Goal: Task Accomplishment & Management: Manage account settings

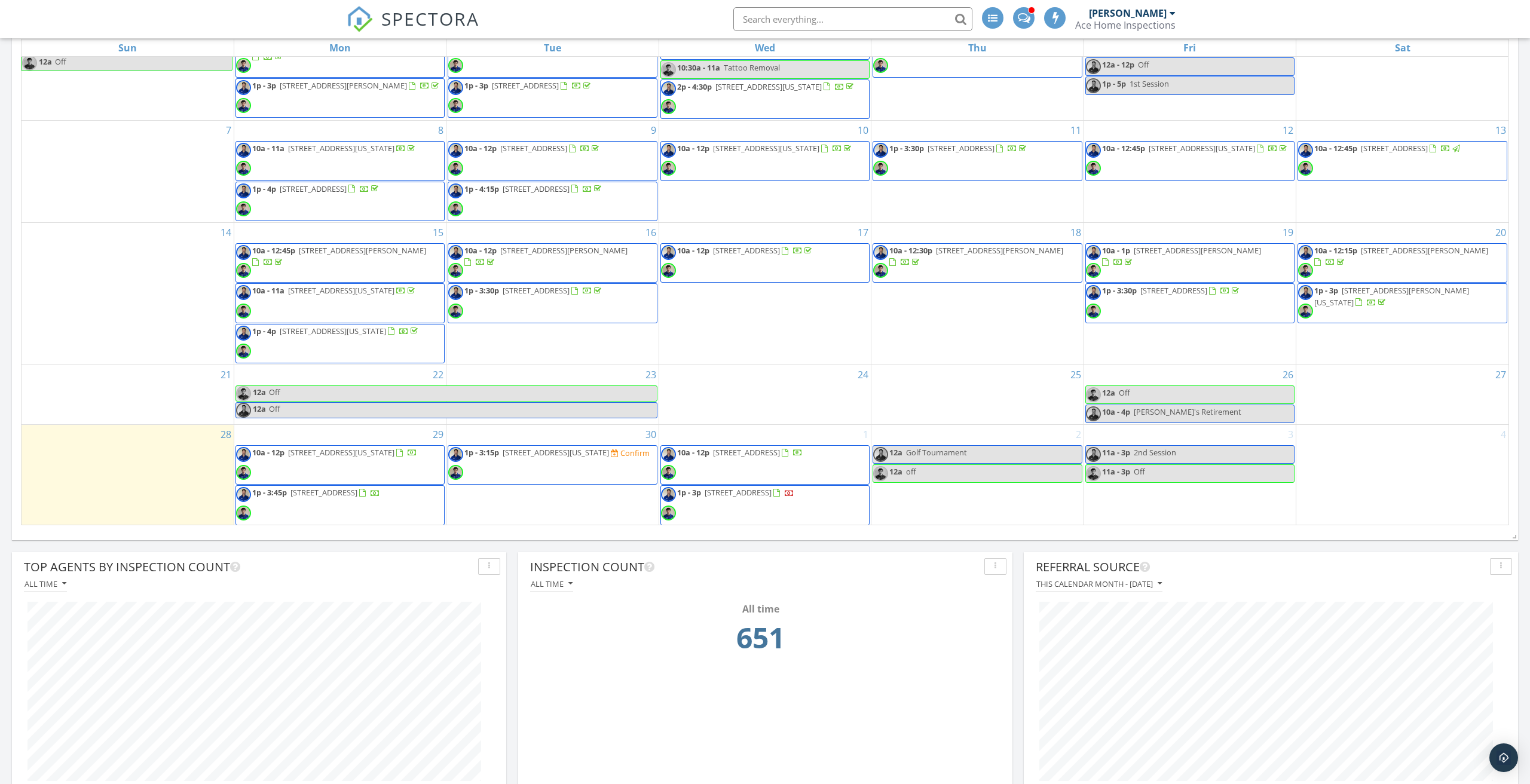
scroll to position [779, 0]
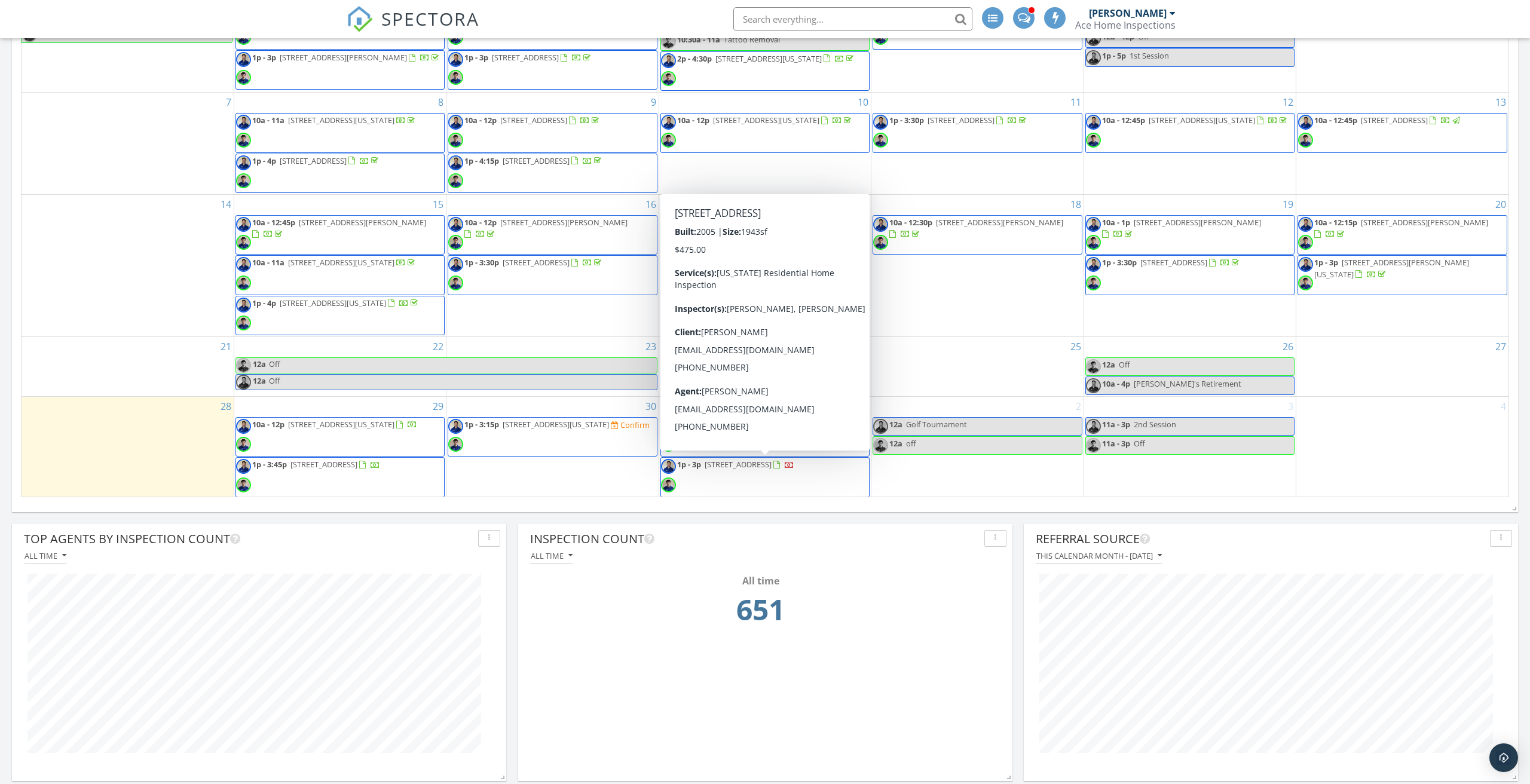
click at [771, 464] on span "1065 Estates Ct, Portsmouth 23703" at bounding box center [738, 464] width 67 height 11
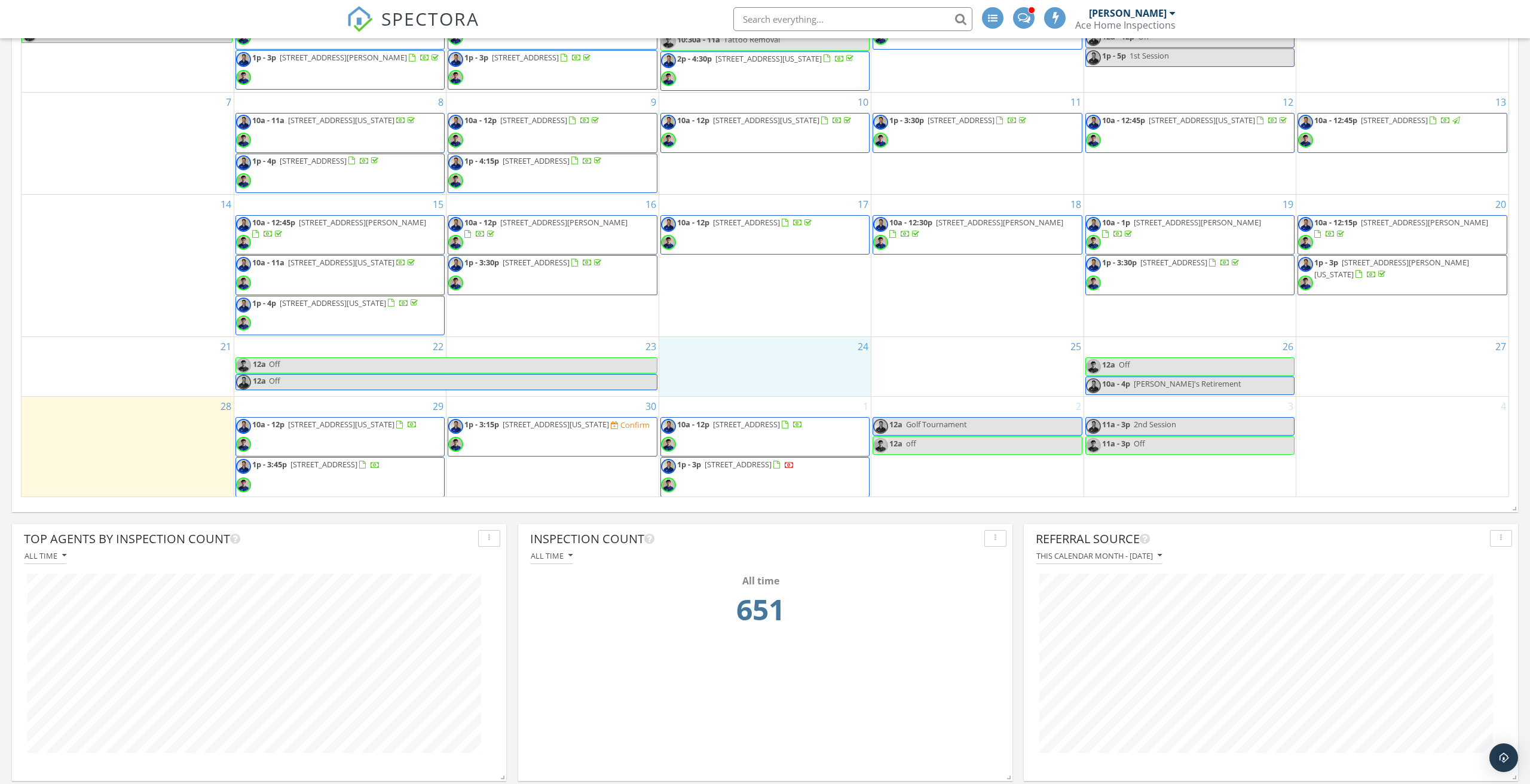
click at [733, 352] on div "24" at bounding box center [765, 367] width 211 height 59
click at [1362, 47] on div "6" at bounding box center [1402, 41] width 212 height 103
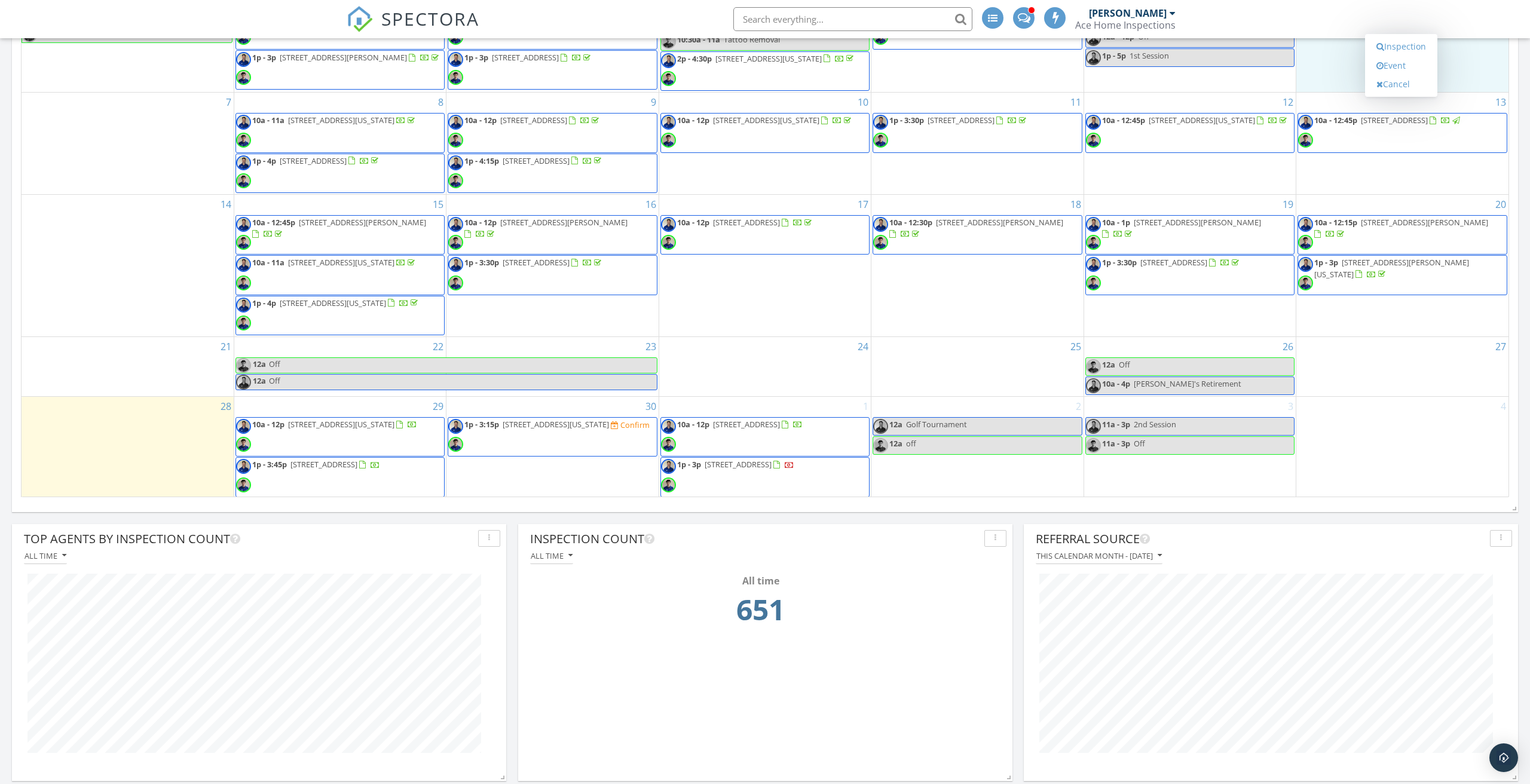
click at [1023, 11] on span at bounding box center [1024, 17] width 13 height 11
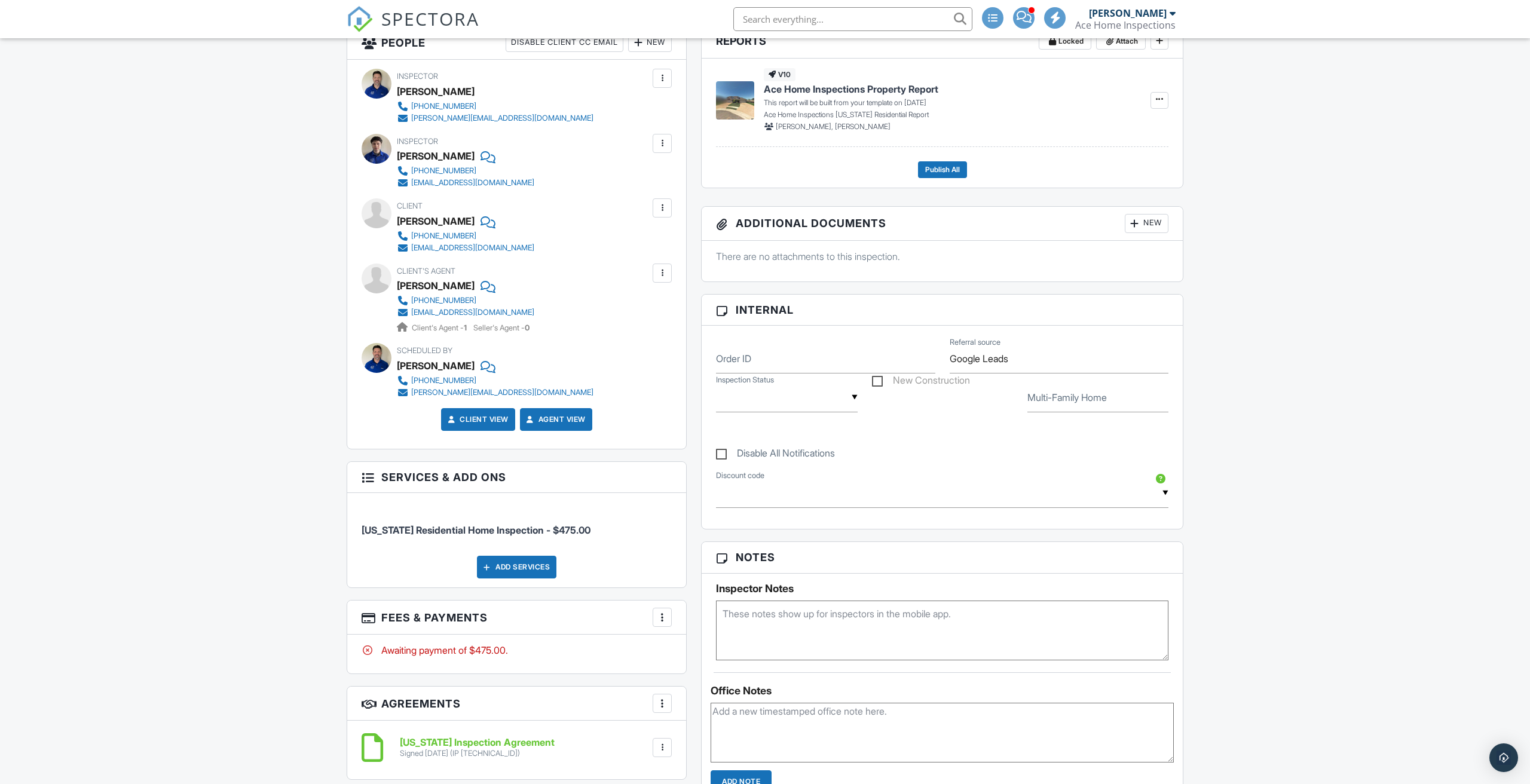
scroll to position [320, 0]
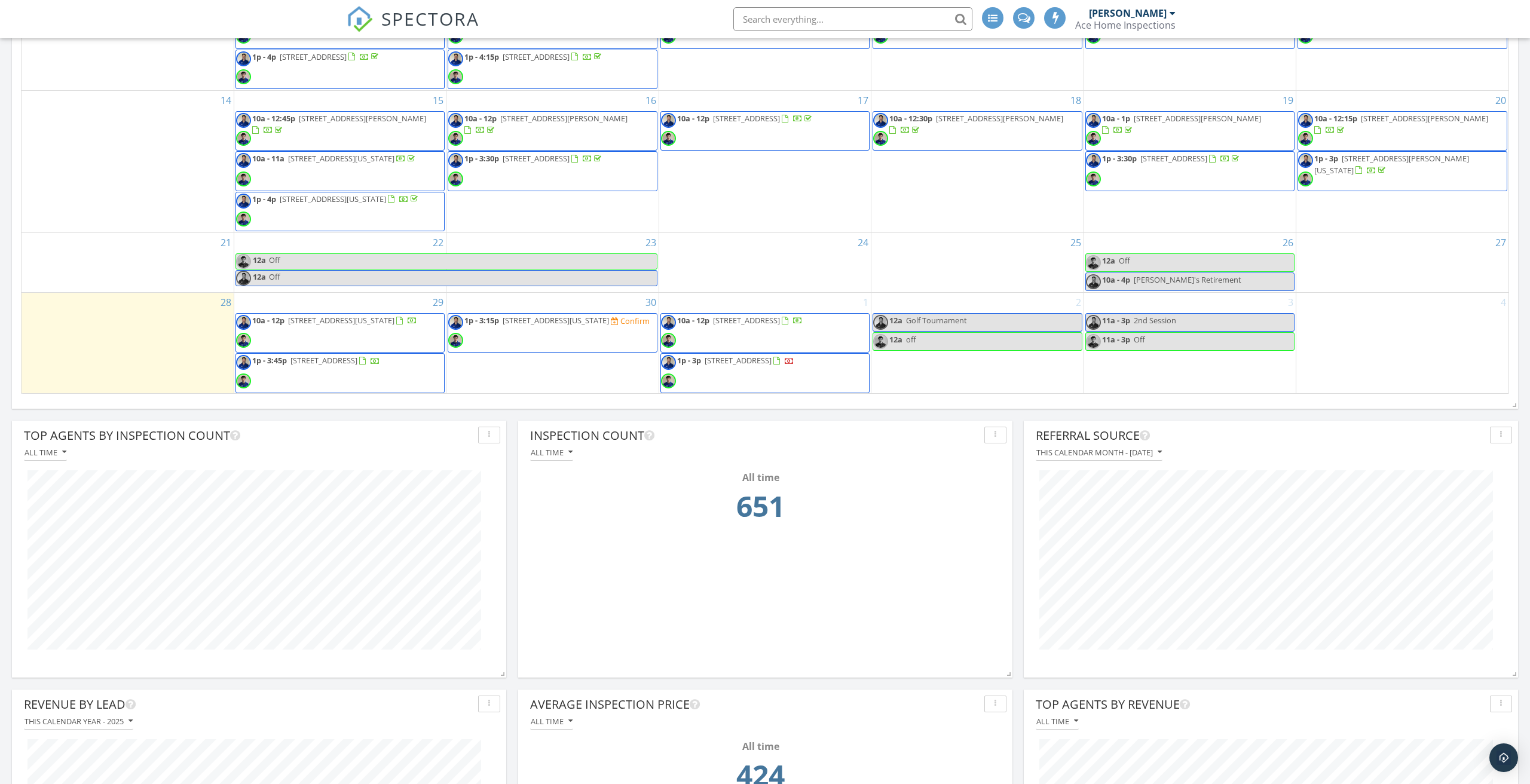
scroll to position [39, 0]
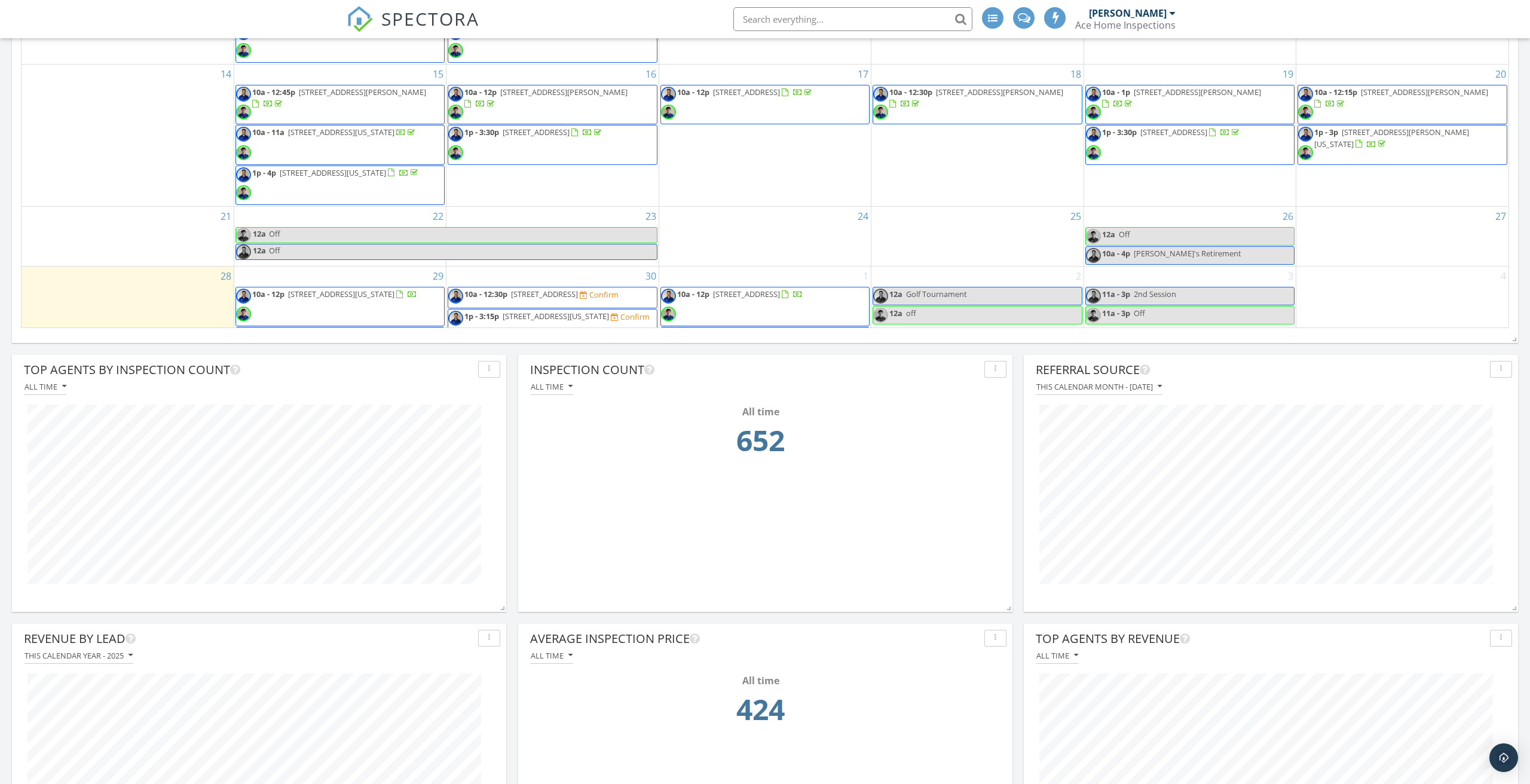
scroll to position [39, 0]
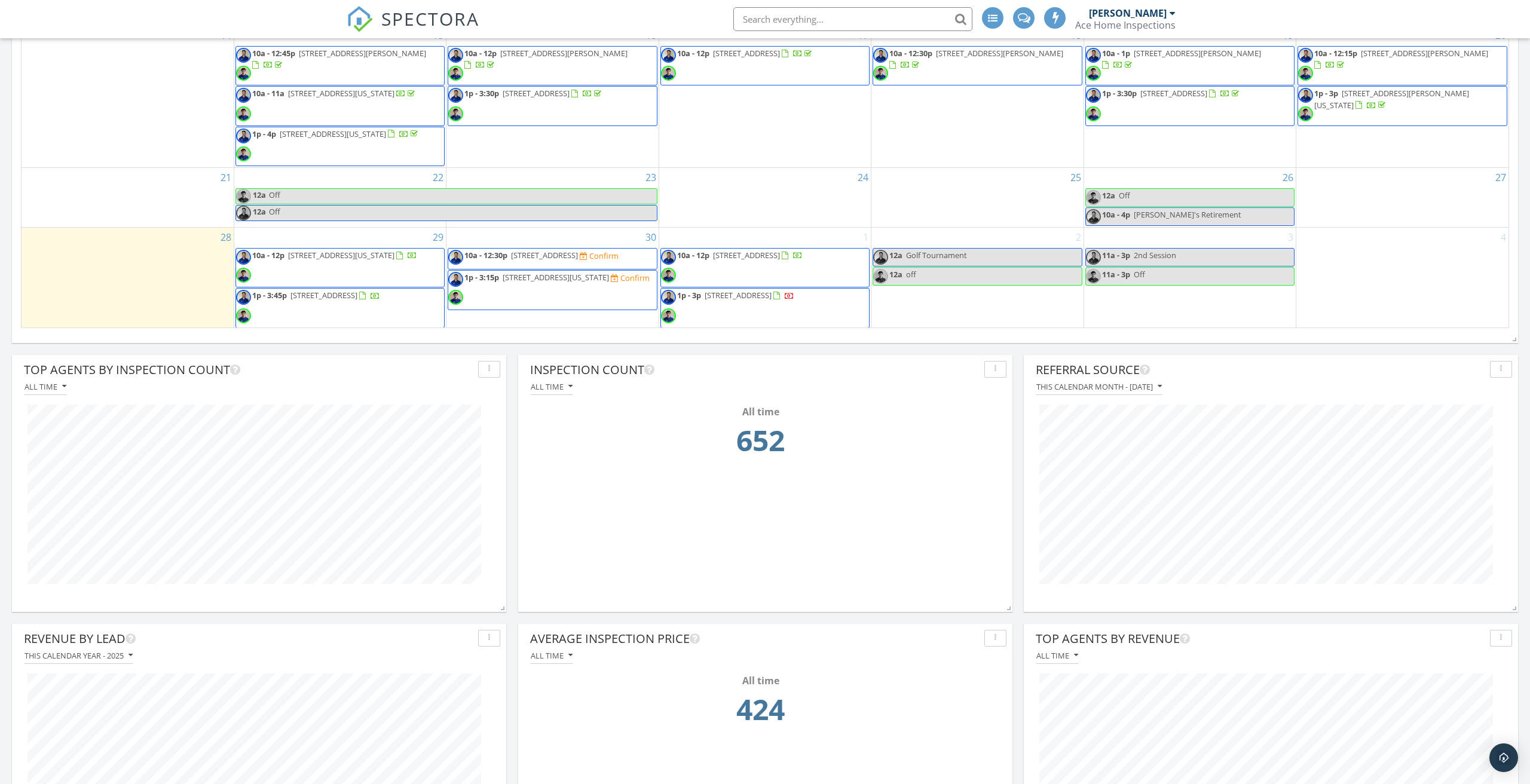
click at [570, 252] on span "214 Old Cart Rd, Williamsburg 23188" at bounding box center [544, 255] width 67 height 11
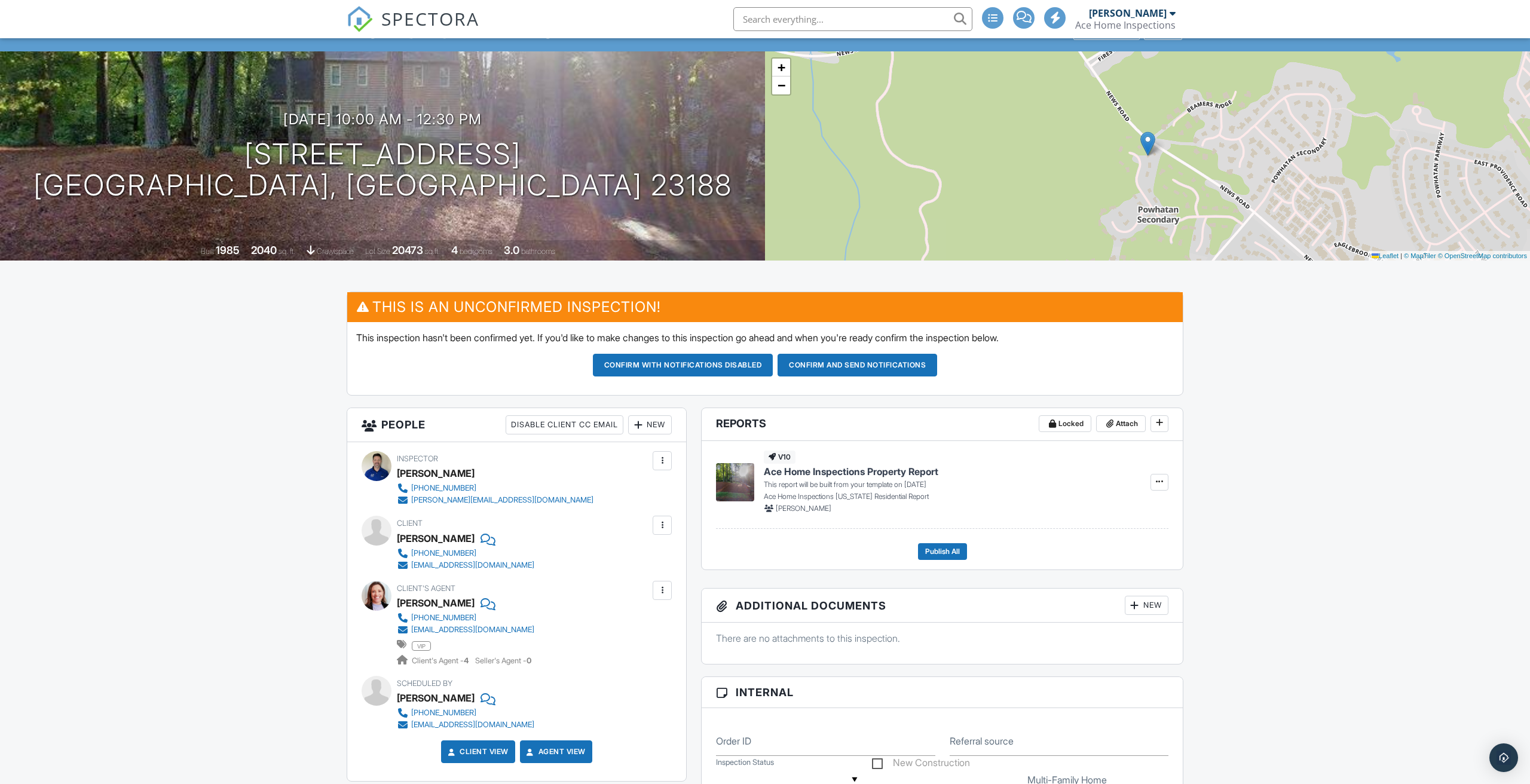
scroll to position [59, 0]
click at [647, 419] on div "New" at bounding box center [650, 425] width 43 height 19
click at [671, 461] on li "Inspector" at bounding box center [693, 460] width 118 height 30
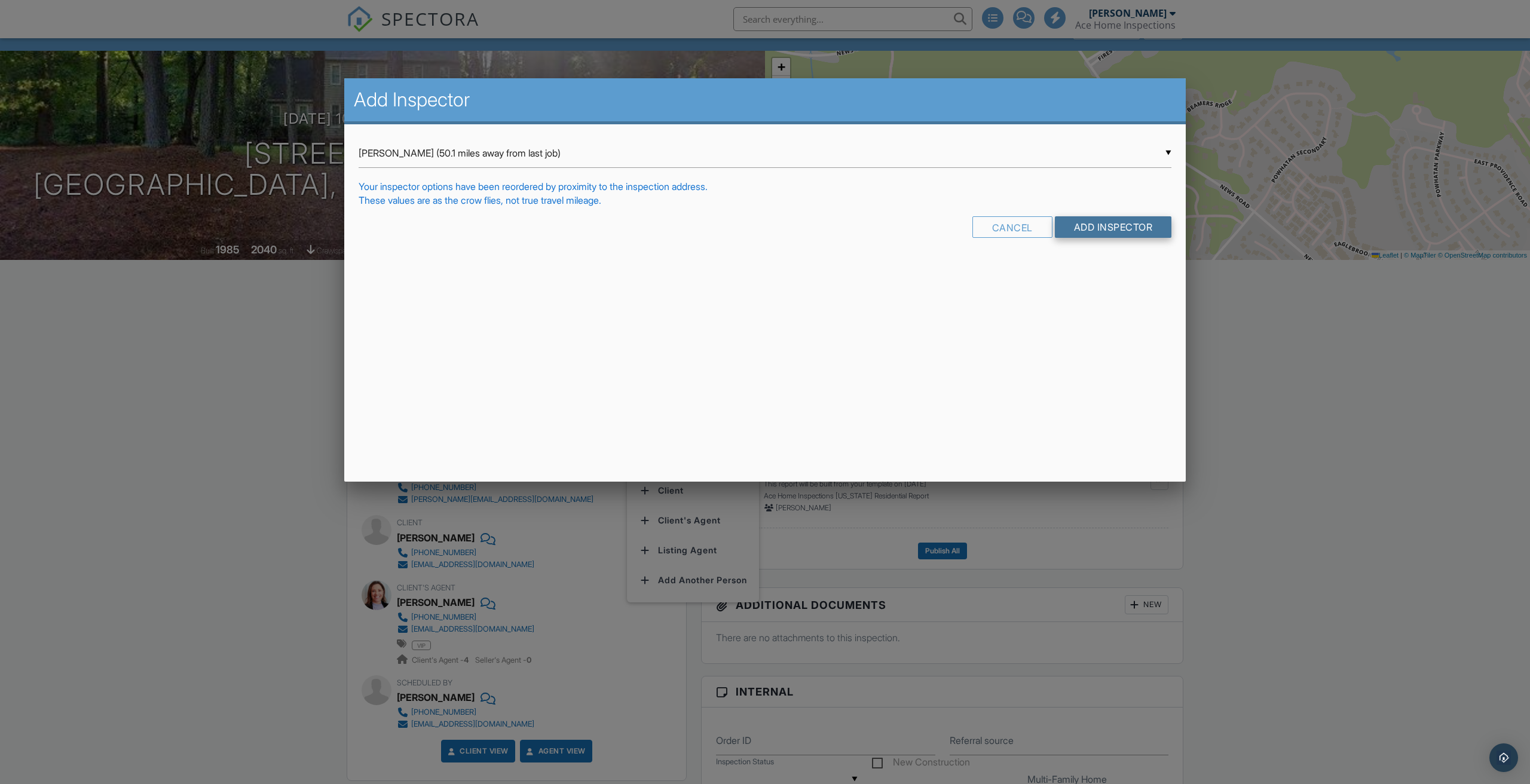
click at [1110, 225] on input "Add Inspector" at bounding box center [1113, 227] width 117 height 22
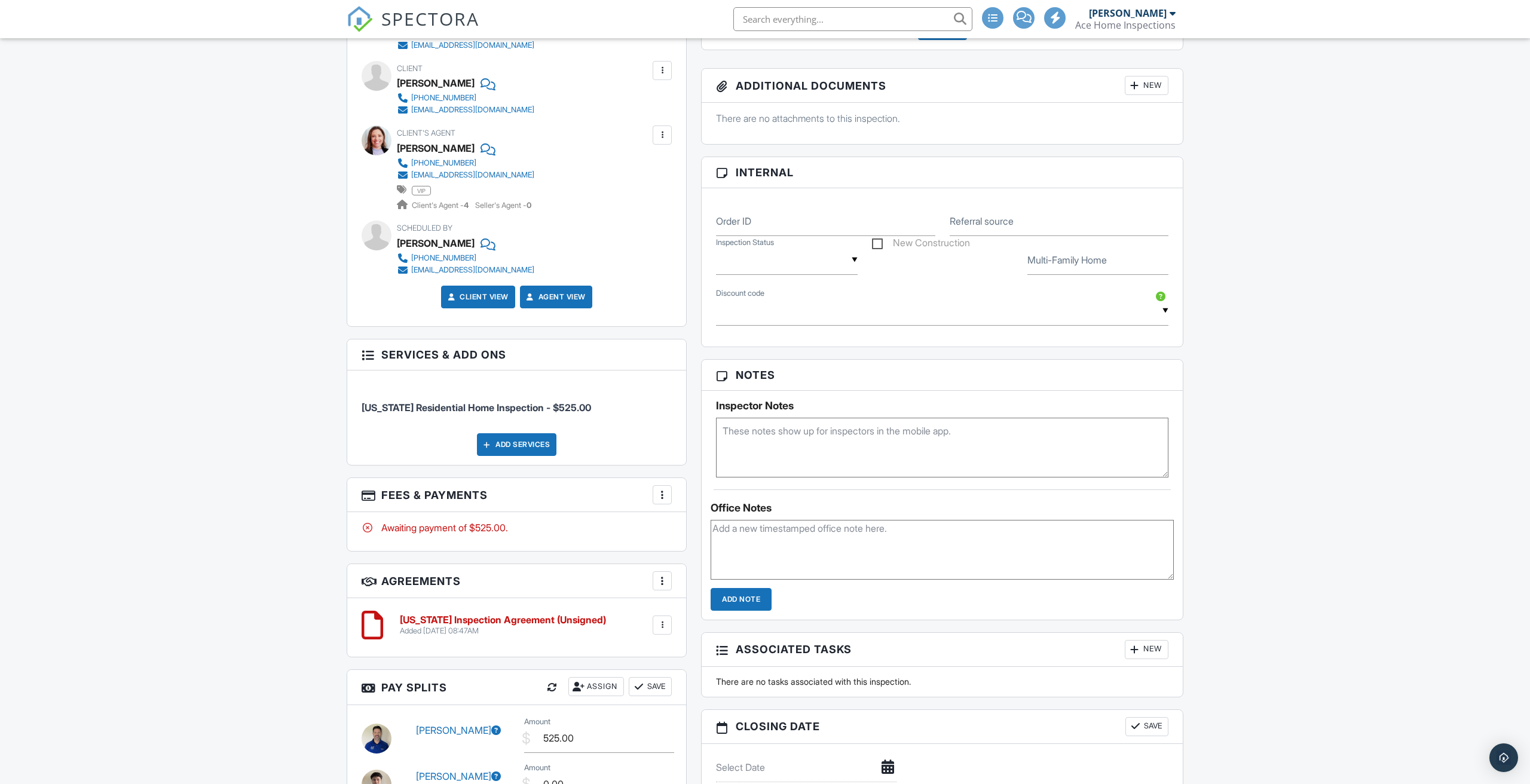
scroll to position [604, 0]
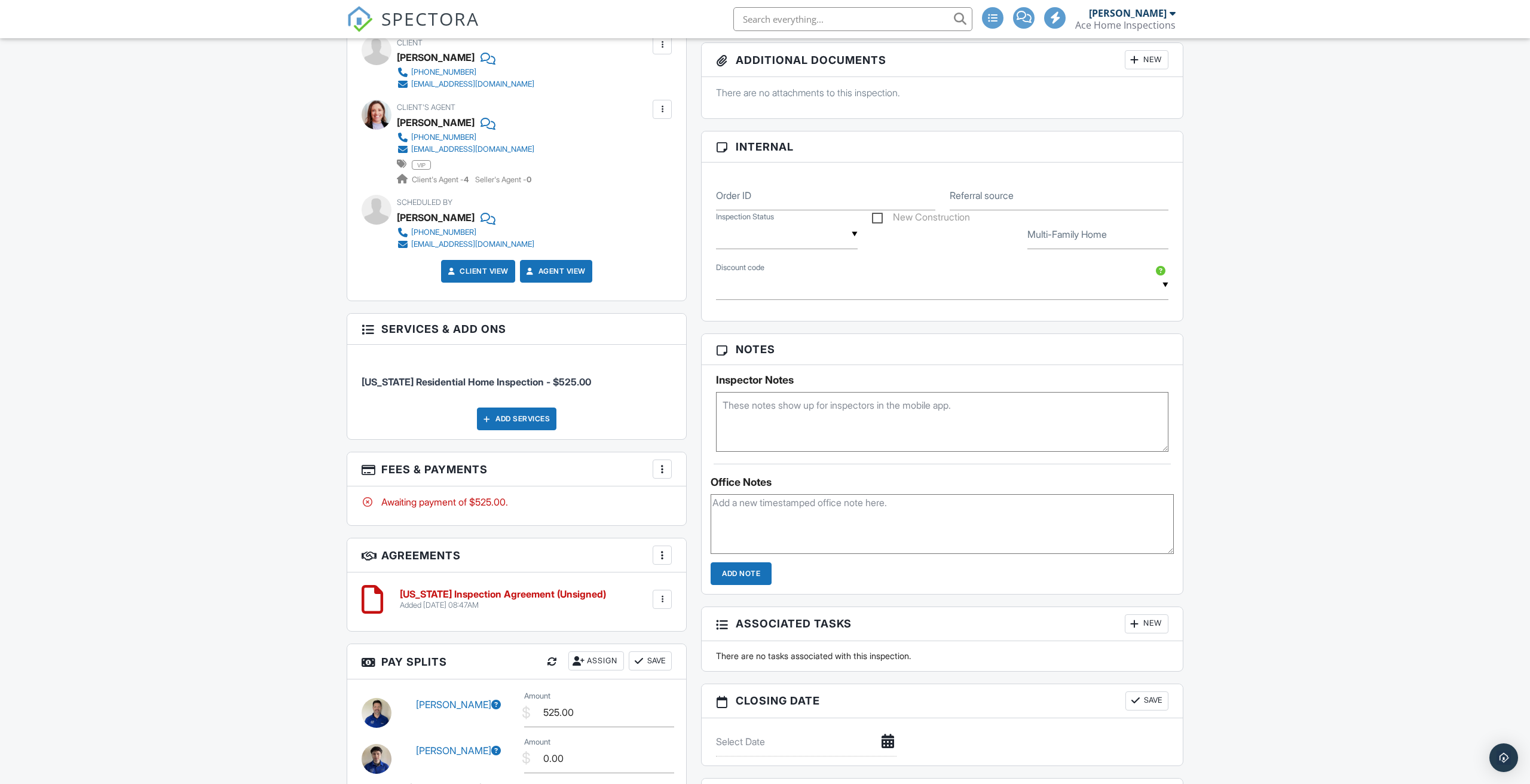
click at [663, 469] on div at bounding box center [662, 469] width 12 height 12
click at [681, 504] on li "Edit Fees & Payments" at bounding box center [722, 505] width 125 height 30
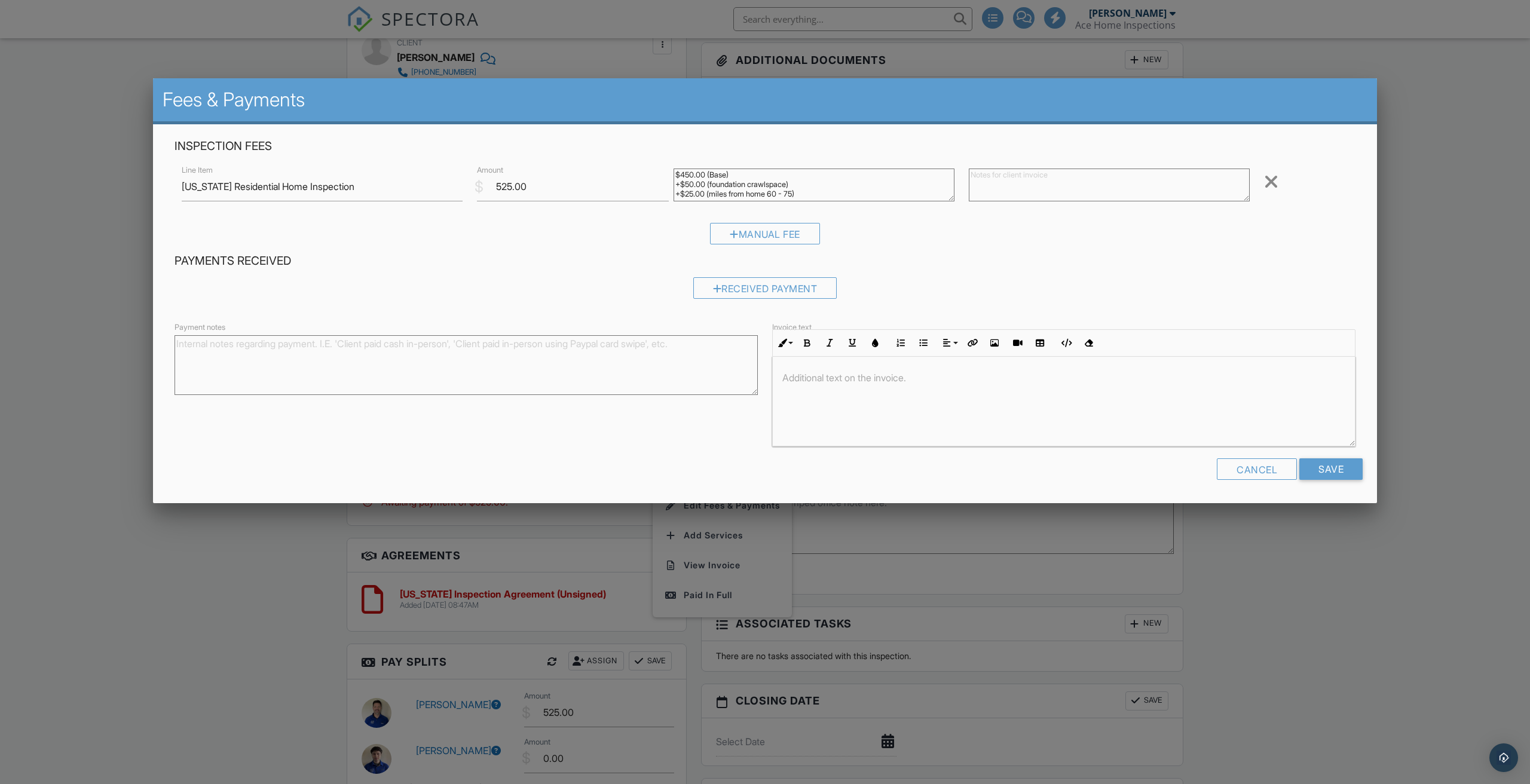
click at [829, 194] on textarea "$450.00 (Base) +$50.00 (foundation crawlspace) +$25.00 (miles from home 60 - 75)" at bounding box center [814, 185] width 281 height 33
drag, startPoint x: 829, startPoint y: 194, endPoint x: 677, endPoint y: 145, distance: 159.7
click at [677, 145] on div "Inspection Fees Line Item Virginia Residential Home Inspection $ Amount 525.00 …" at bounding box center [765, 196] width 1195 height 115
click at [536, 188] on input "525.00" at bounding box center [573, 187] width 192 height 29
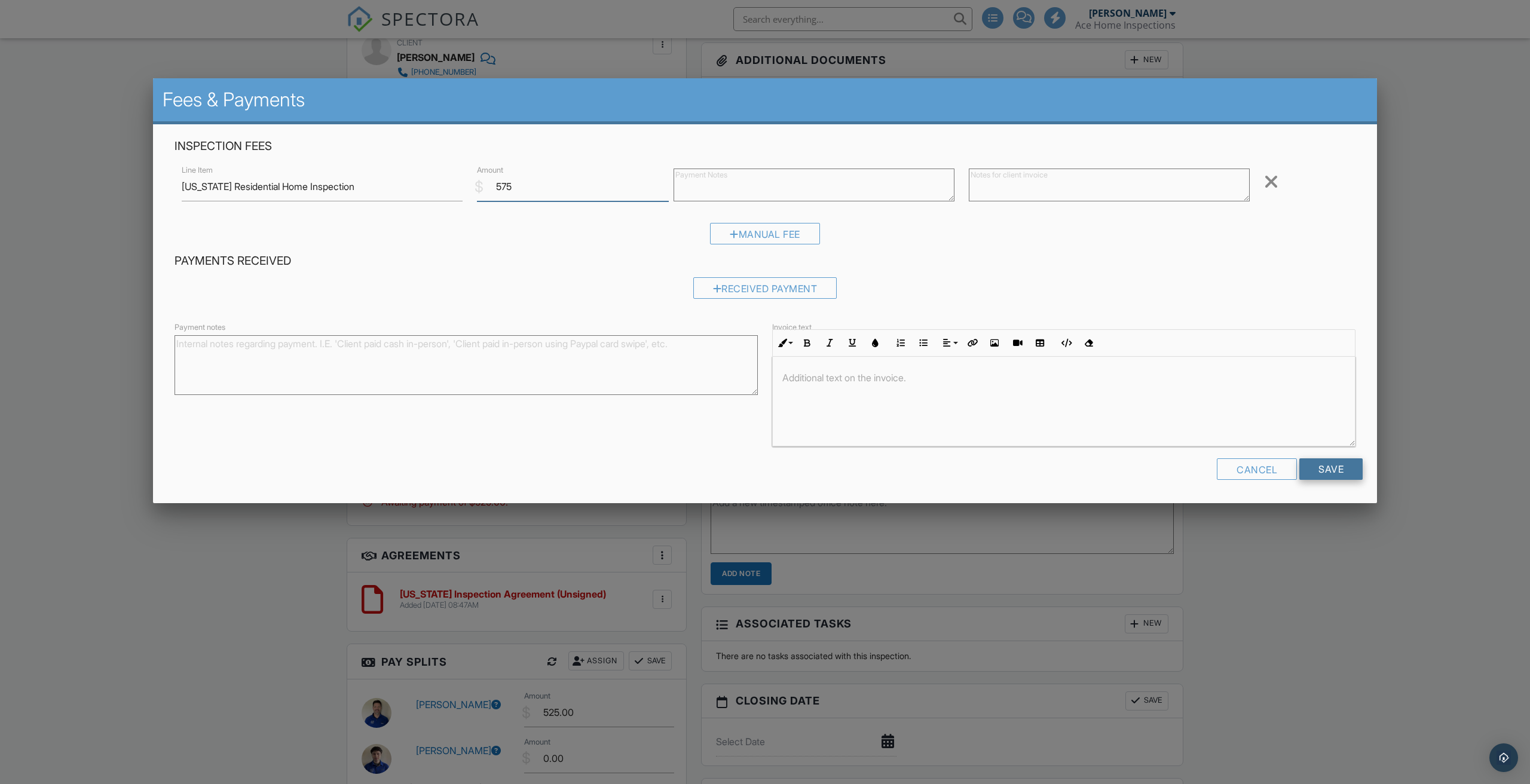
type input "575"
click at [1329, 464] on input "Save" at bounding box center [1331, 469] width 63 height 22
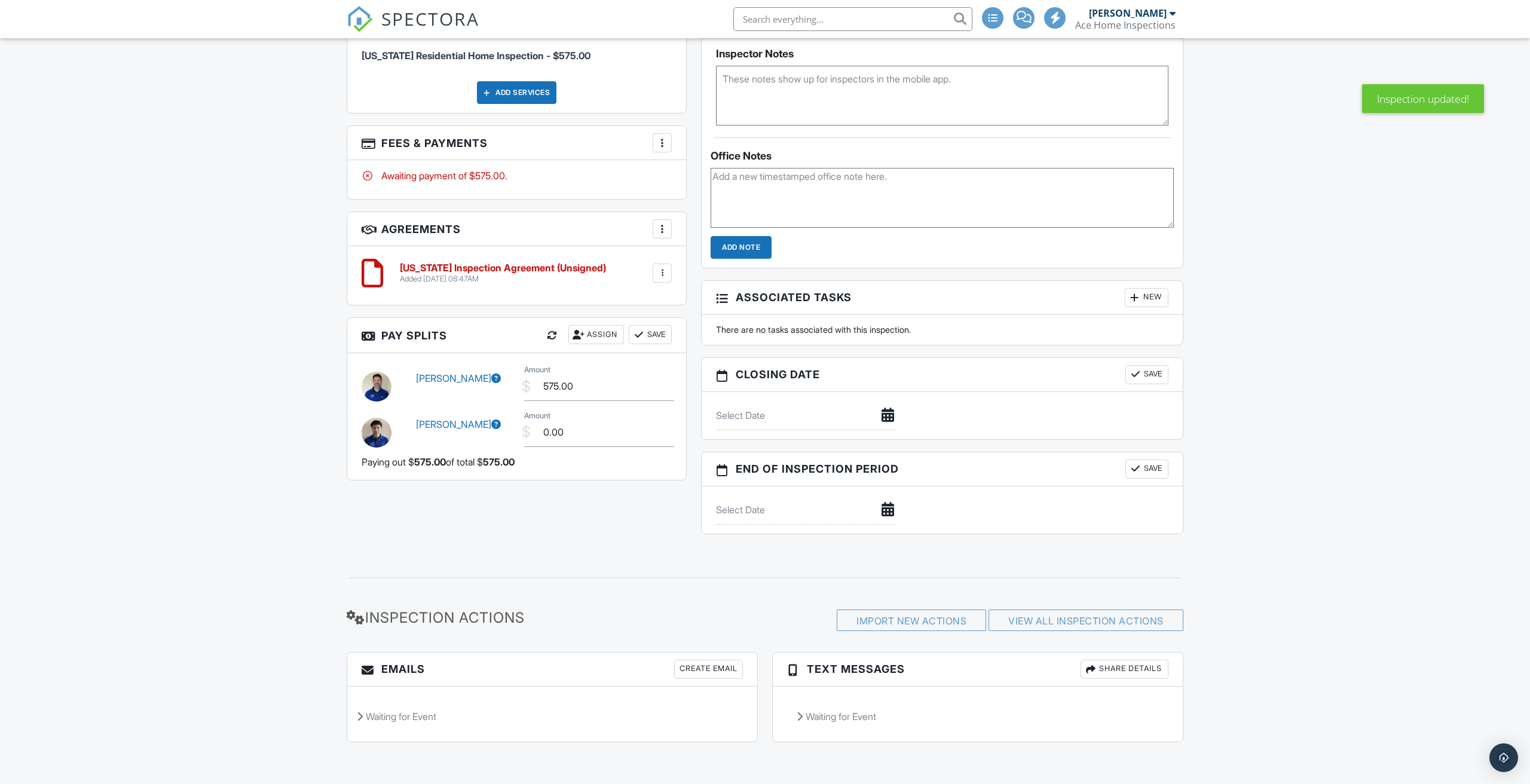
scroll to position [930, 0]
click at [596, 336] on div "Assign" at bounding box center [596, 335] width 56 height 19
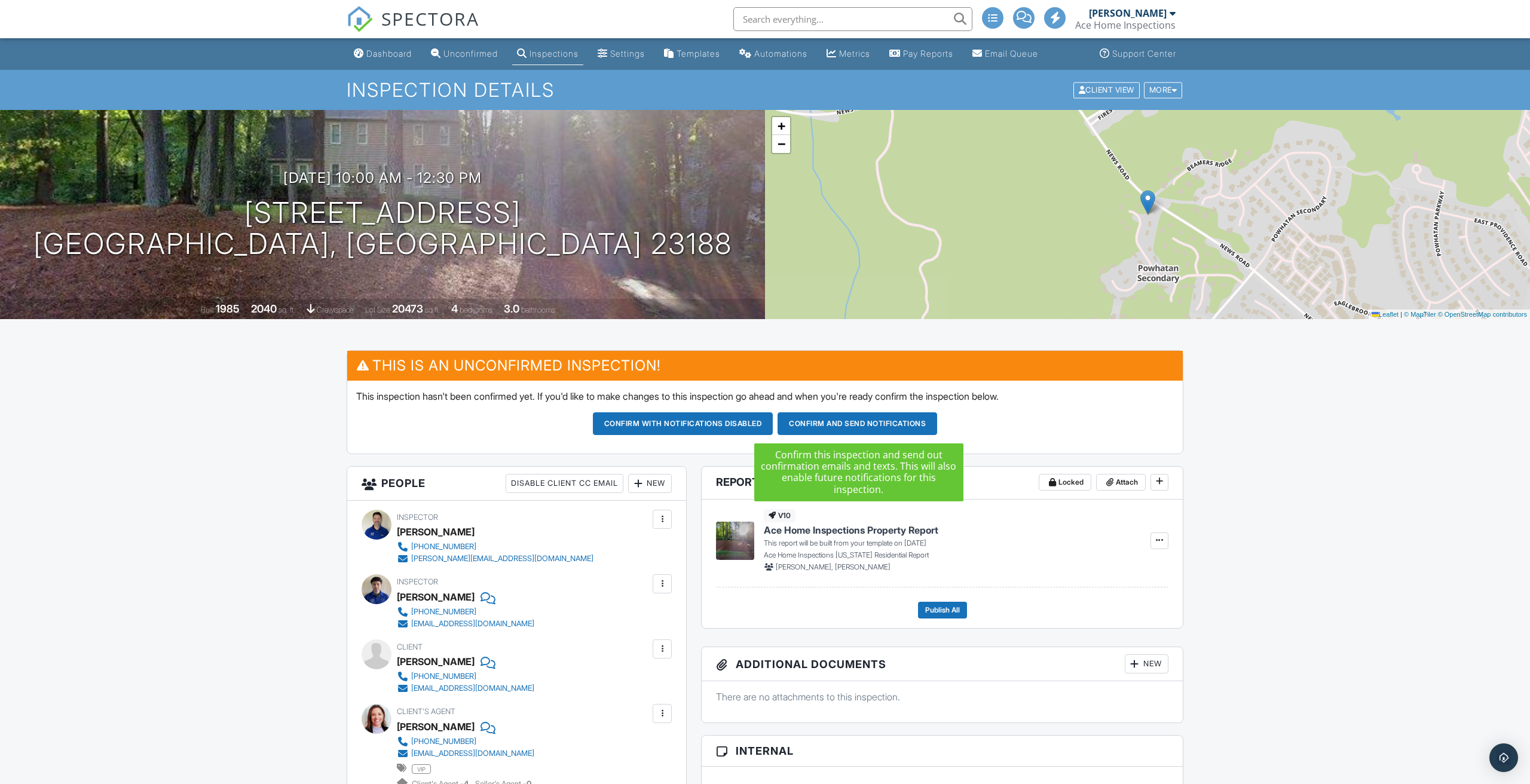
click at [887, 423] on button "Confirm and send notifications" at bounding box center [857, 424] width 159 height 23
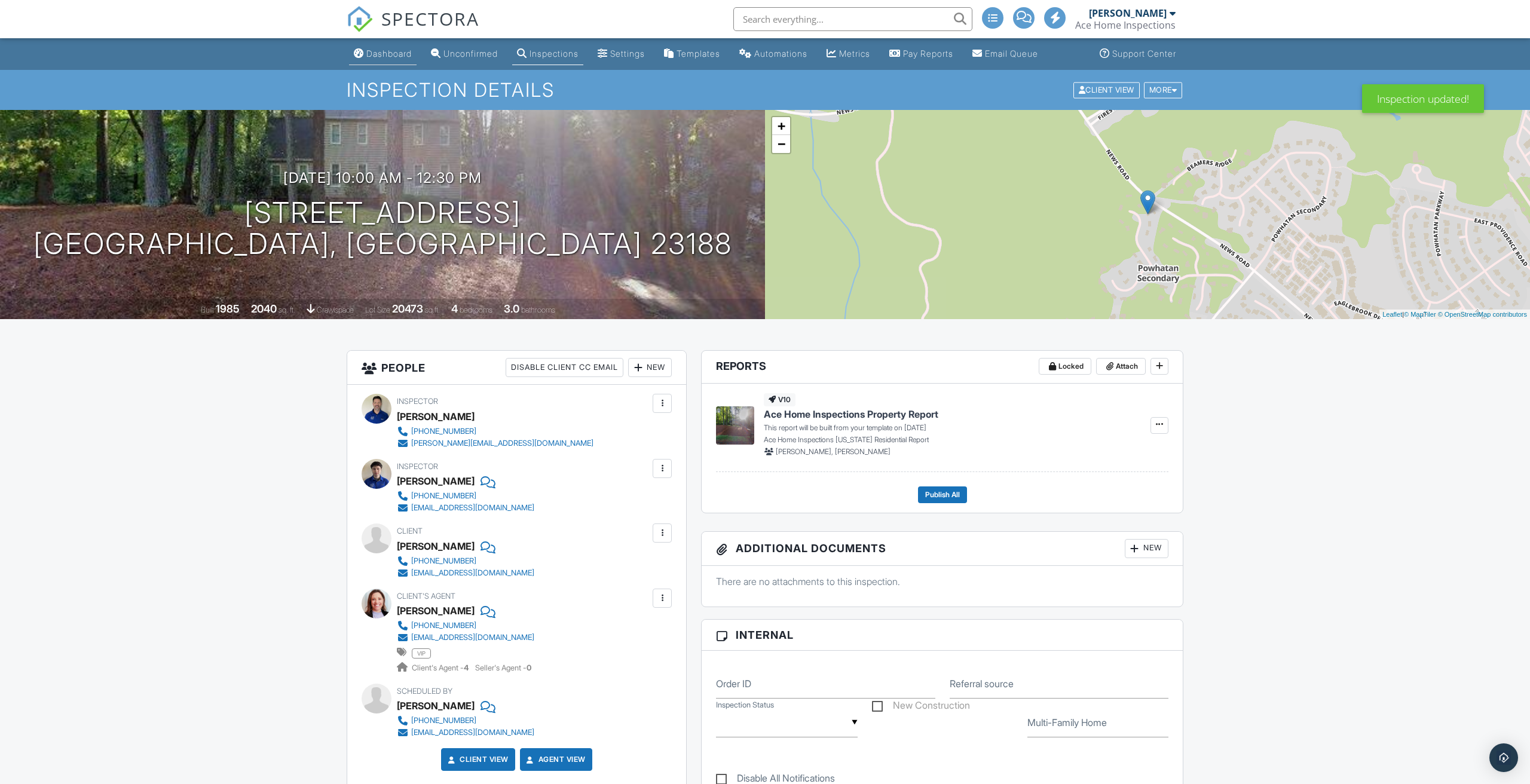
click at [400, 52] on div "Dashboard" at bounding box center [388, 53] width 45 height 10
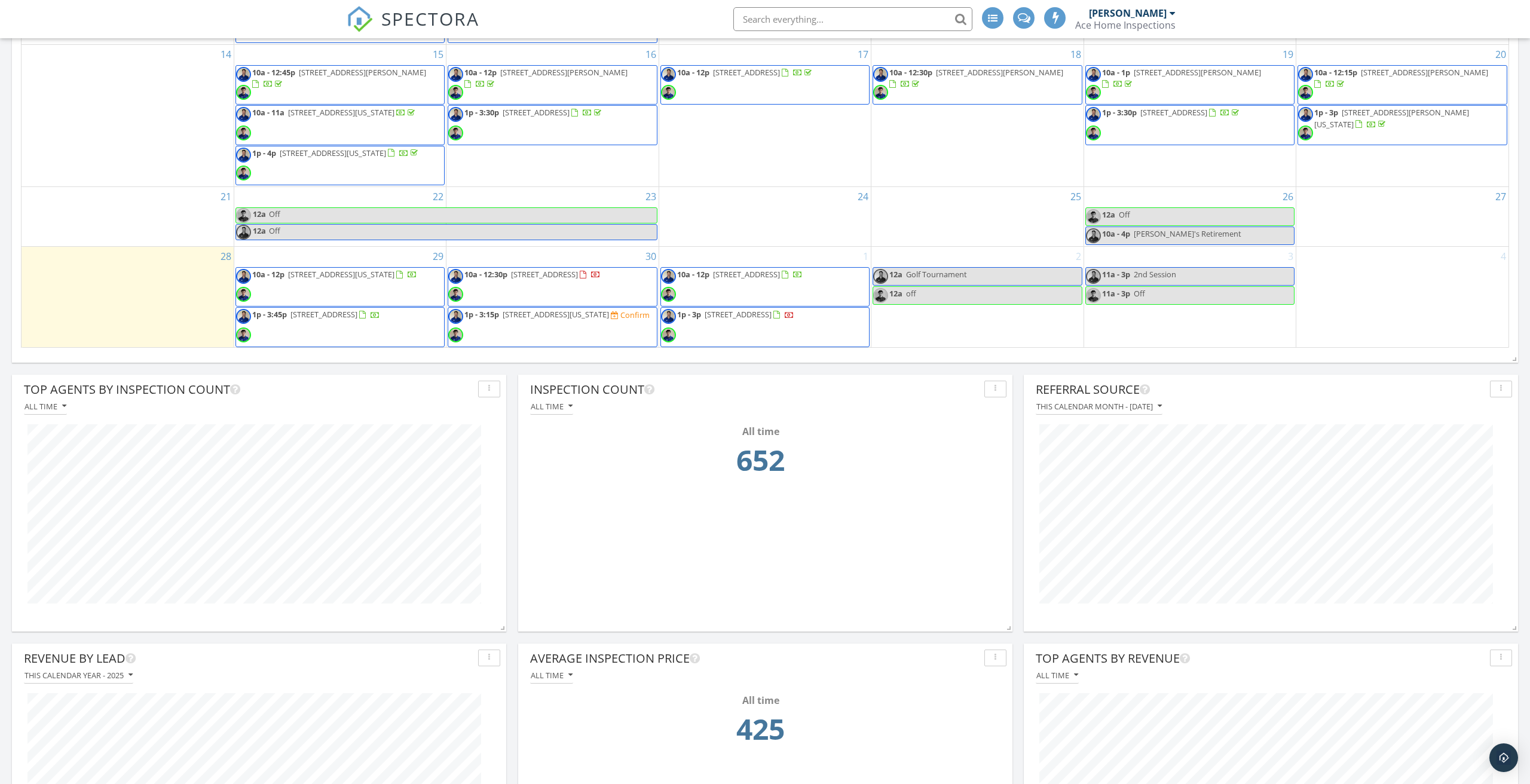
scroll to position [39, 0]
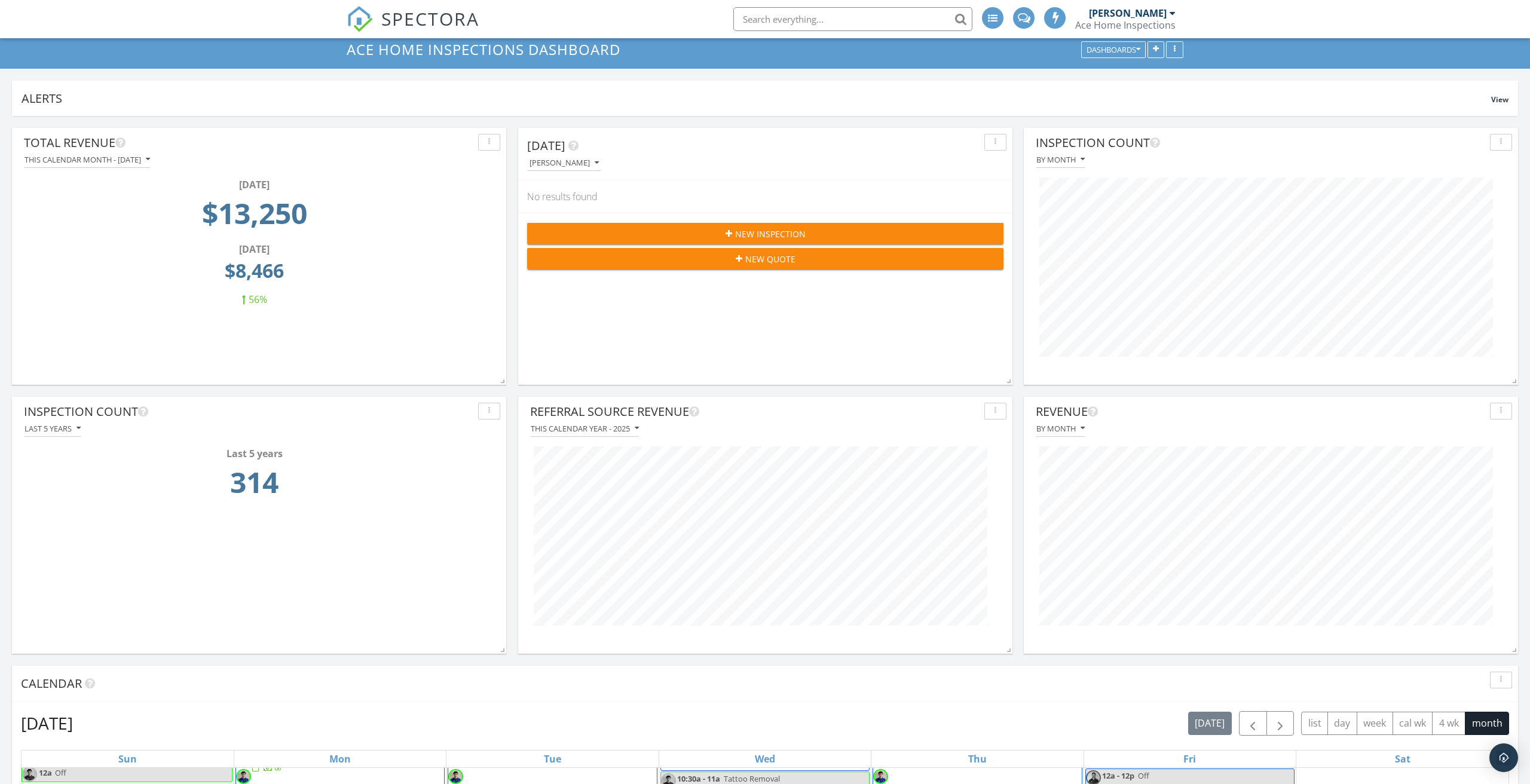
click at [71, 429] on div "Last 5 years" at bounding box center [53, 428] width 56 height 8
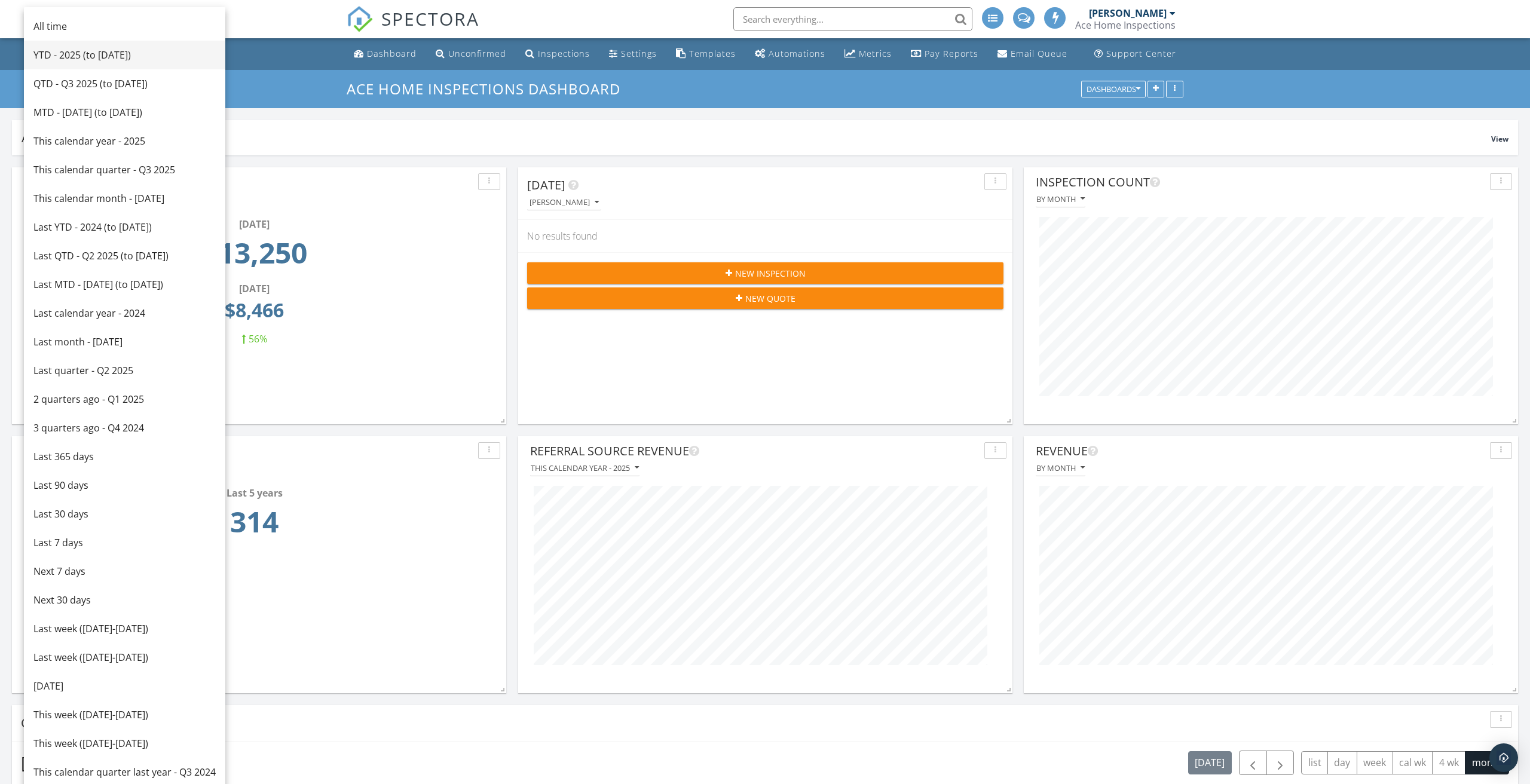
click at [112, 58] on div "YTD - 2025 (to Sep 28th)" at bounding box center [124, 55] width 182 height 14
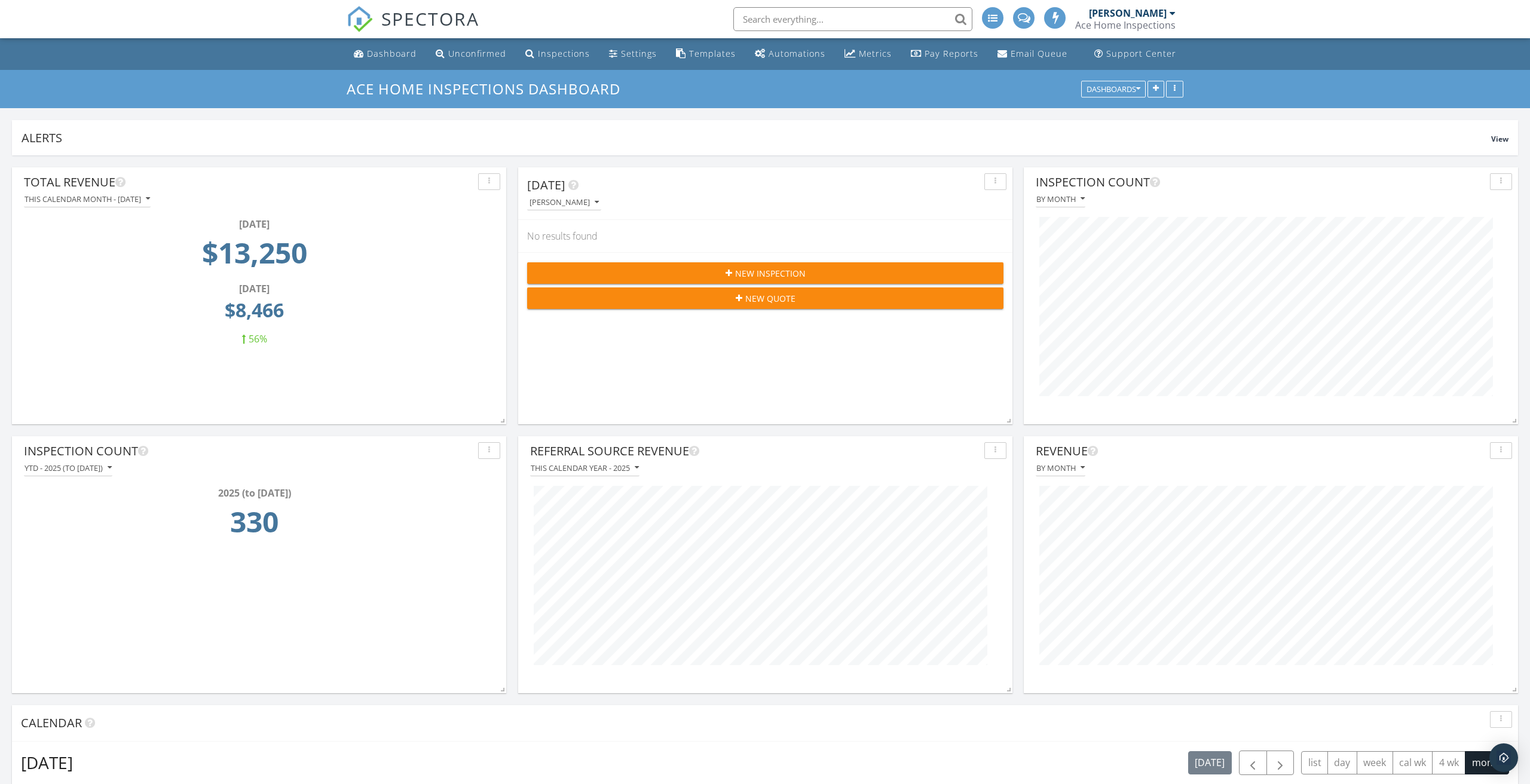
click at [102, 464] on div "YTD - 2025 (to Sep 28th)" at bounding box center [68, 468] width 87 height 8
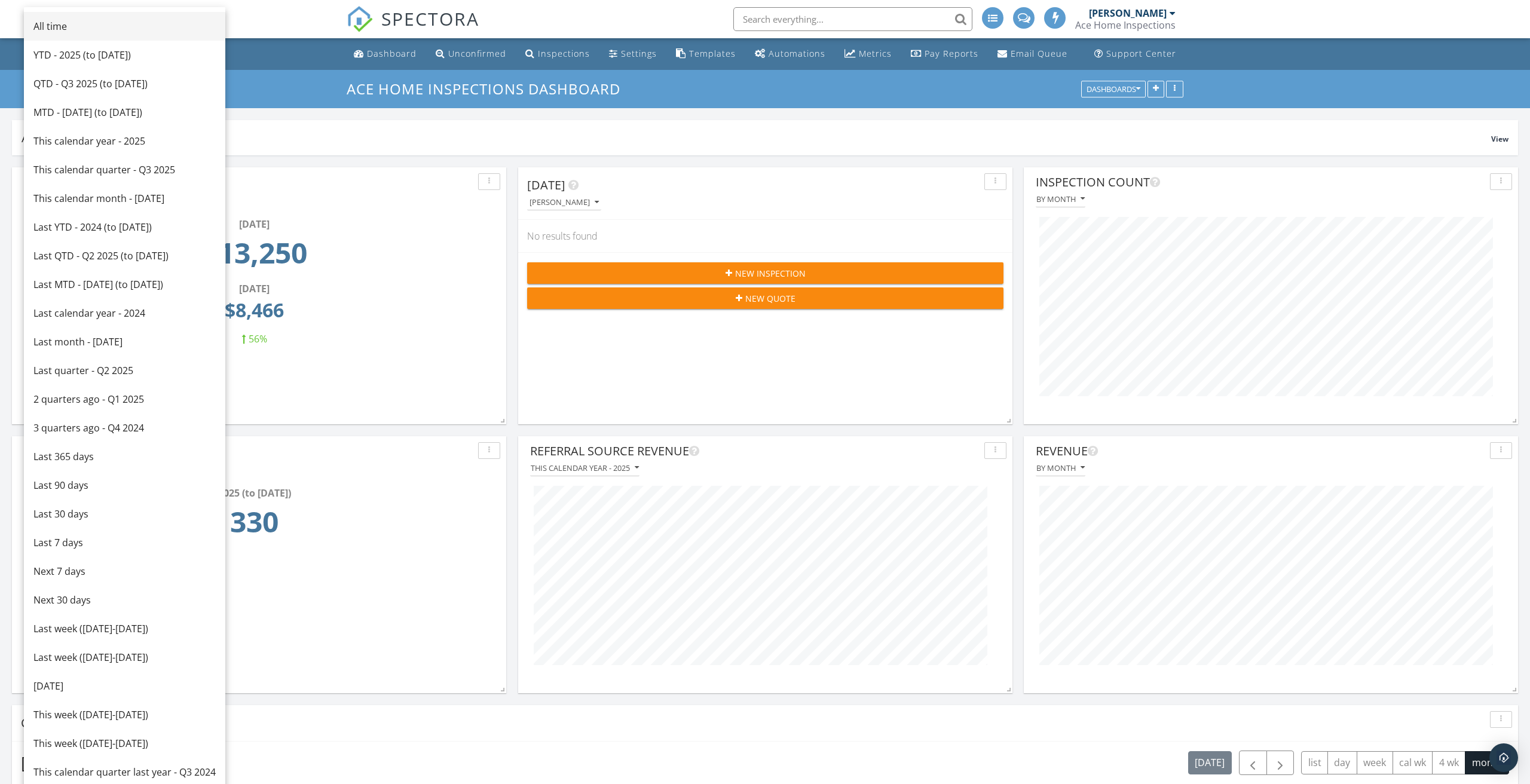
click at [65, 30] on div "All time" at bounding box center [124, 27] width 182 height 14
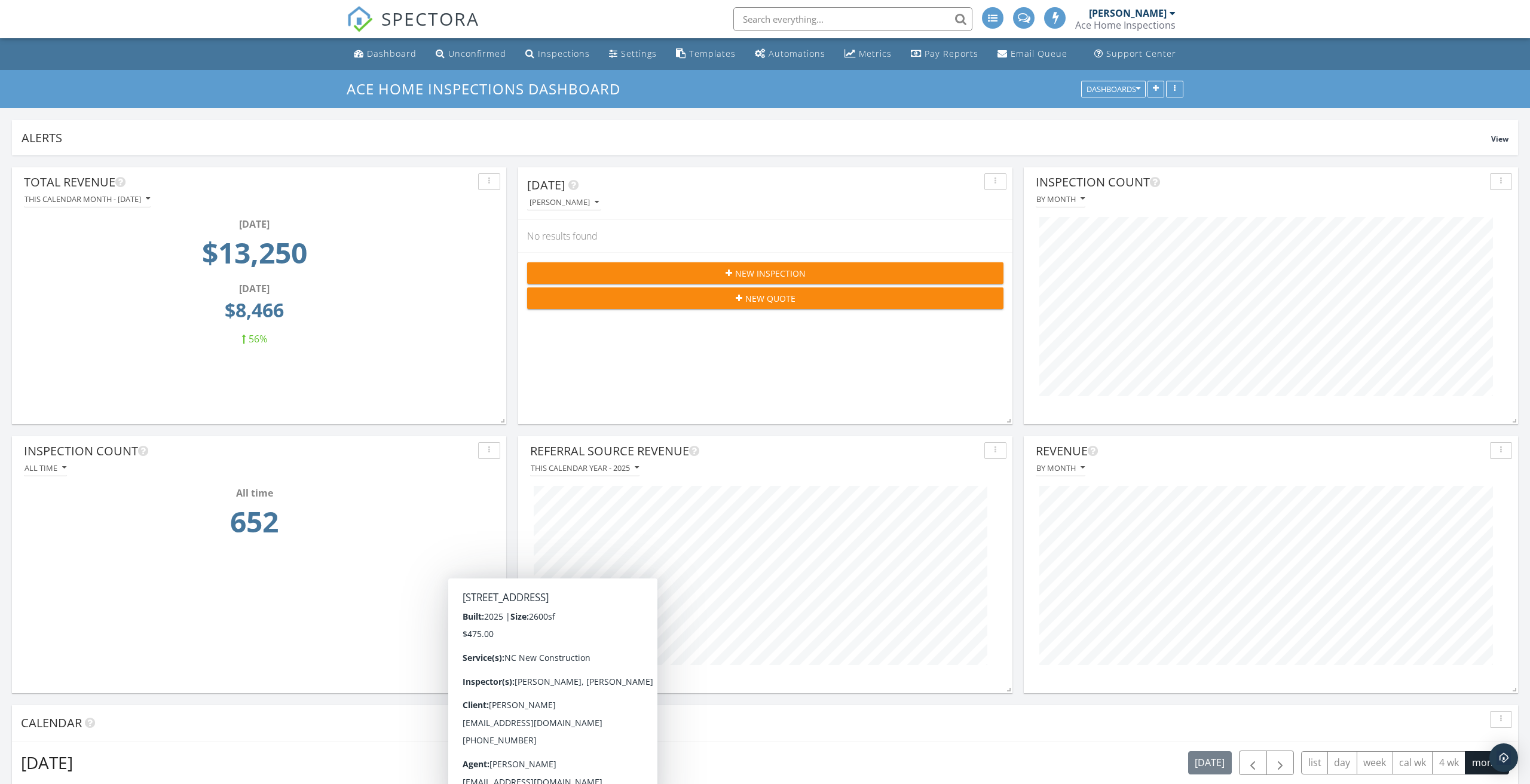
click at [42, 472] on div "All time" at bounding box center [45, 468] width 42 height 8
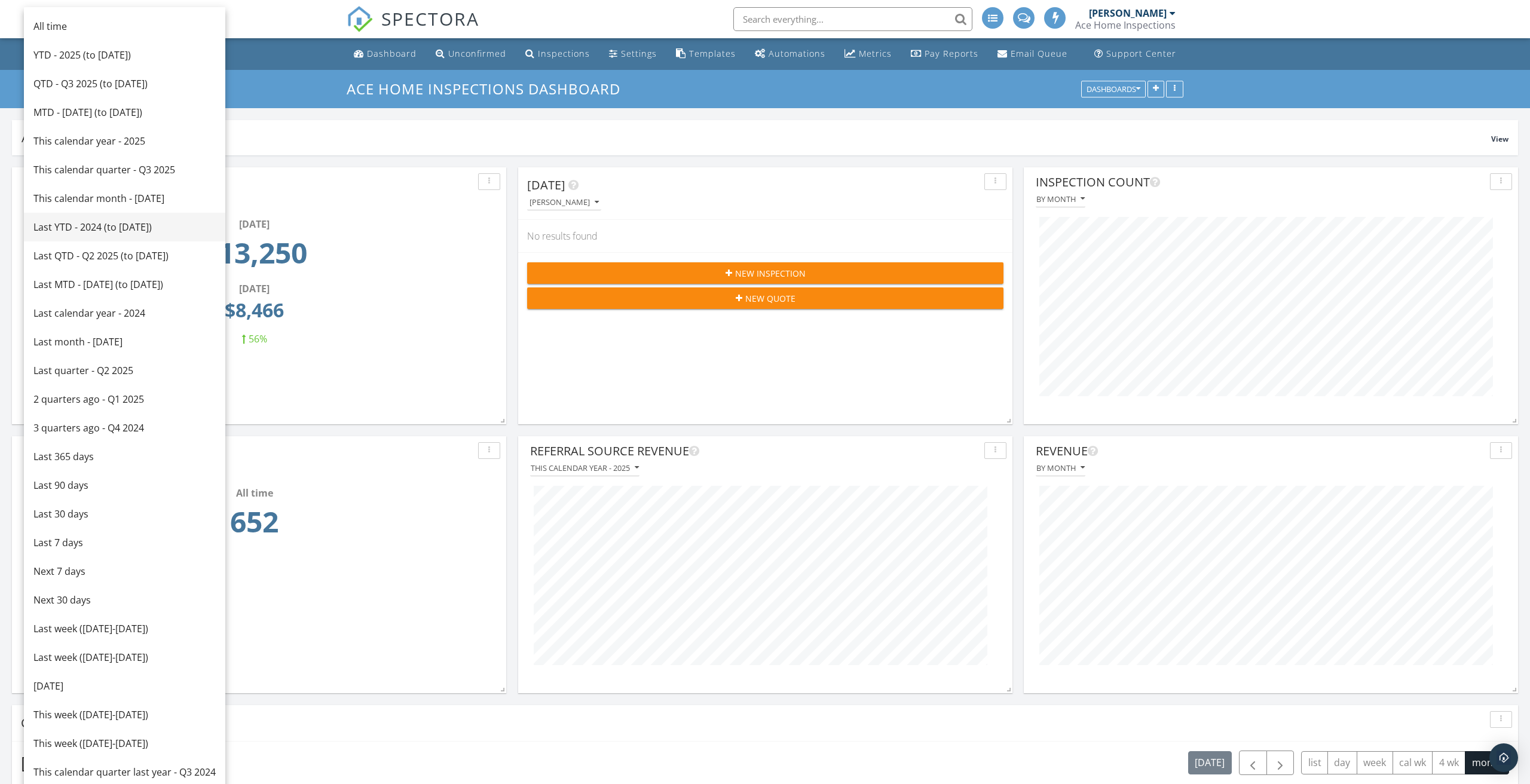
click at [106, 222] on div "Last YTD - 2024 (to Sep 28th)" at bounding box center [124, 227] width 182 height 14
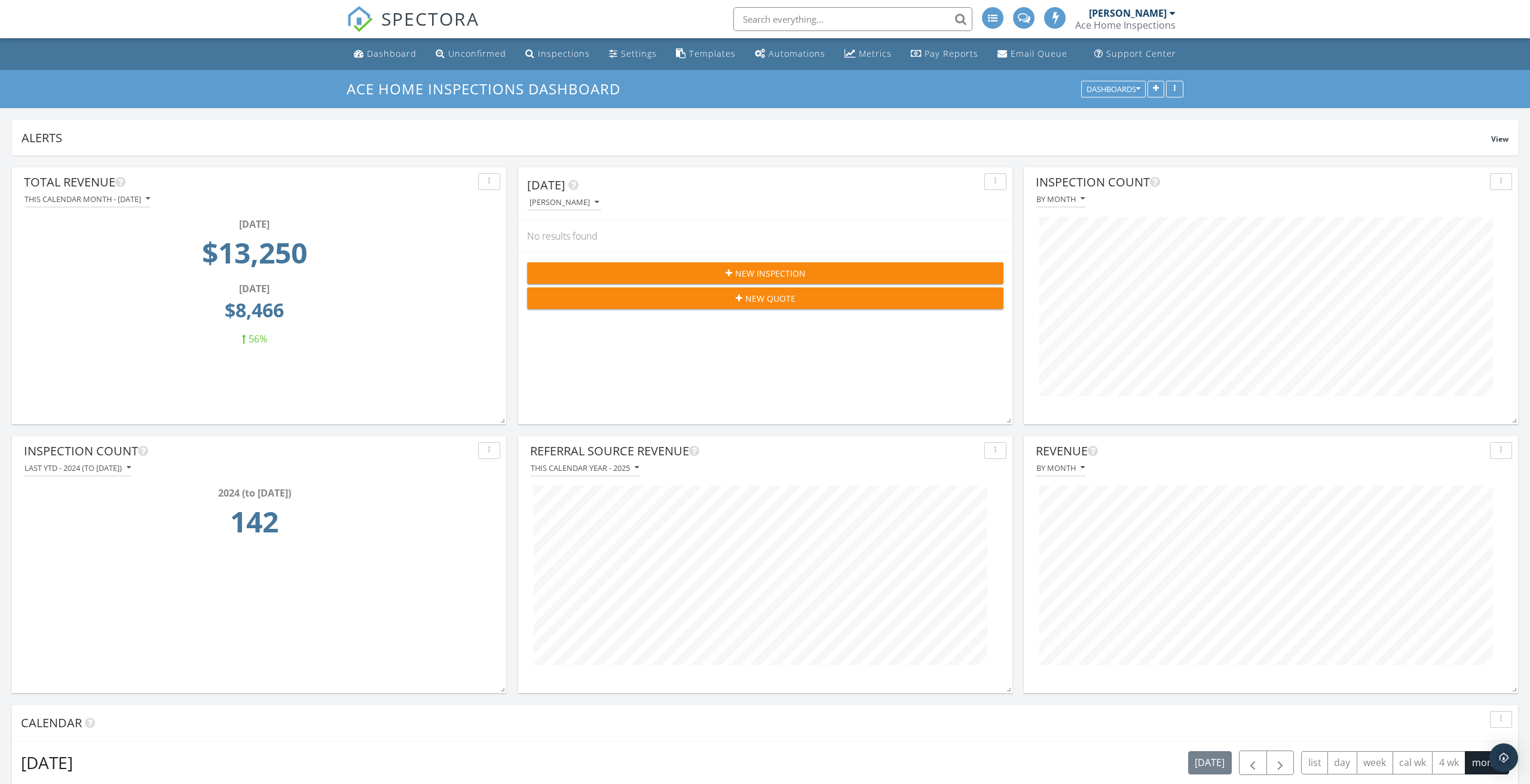
click at [120, 475] on button "Last YTD - 2024 (to Sep 28th)" at bounding box center [78, 468] width 108 height 16
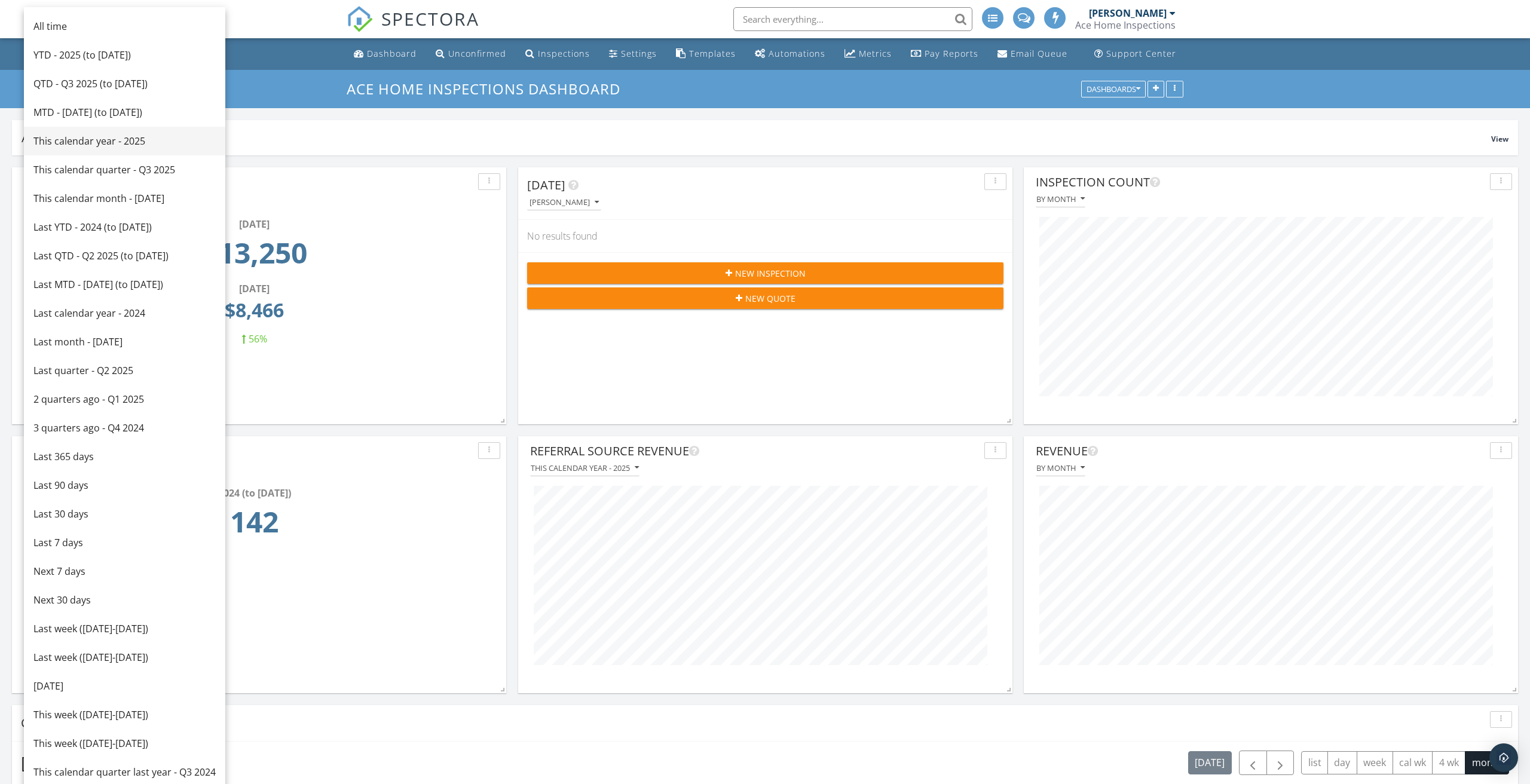
click at [118, 143] on div "This calendar year - 2025" at bounding box center [124, 141] width 182 height 14
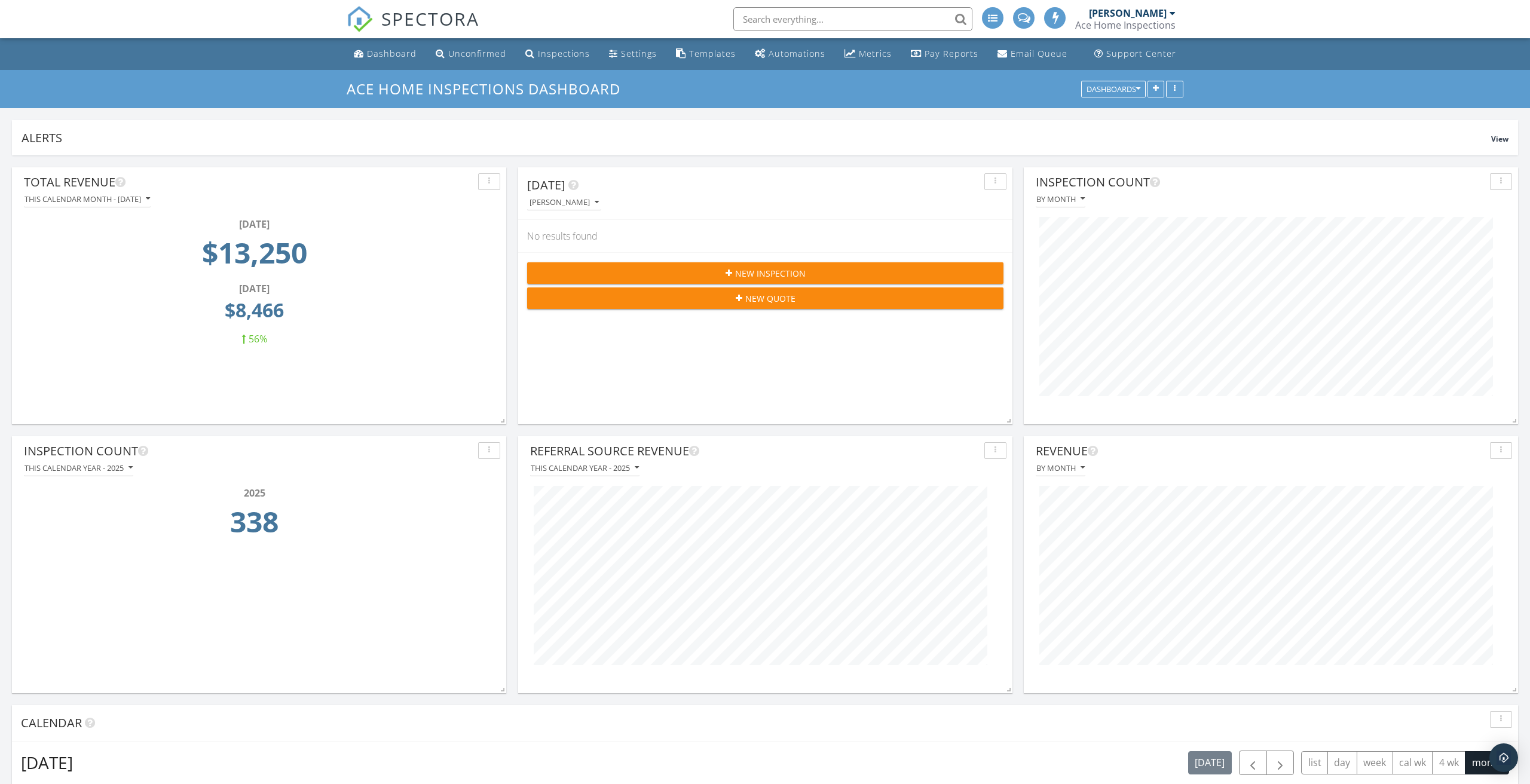
click at [114, 472] on div "This calendar year - 2025" at bounding box center [79, 468] width 108 height 8
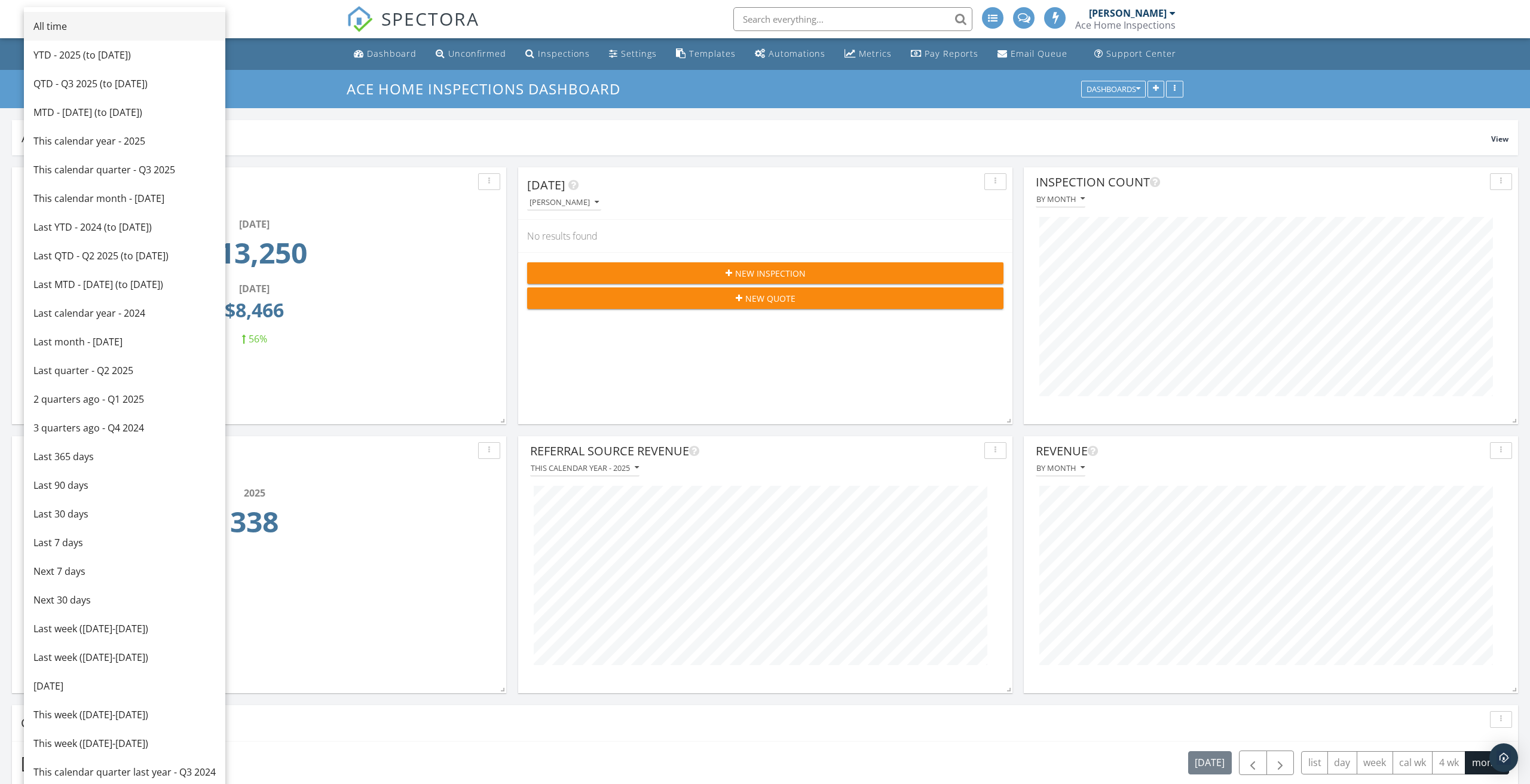
click at [101, 27] on div "All time" at bounding box center [124, 27] width 182 height 14
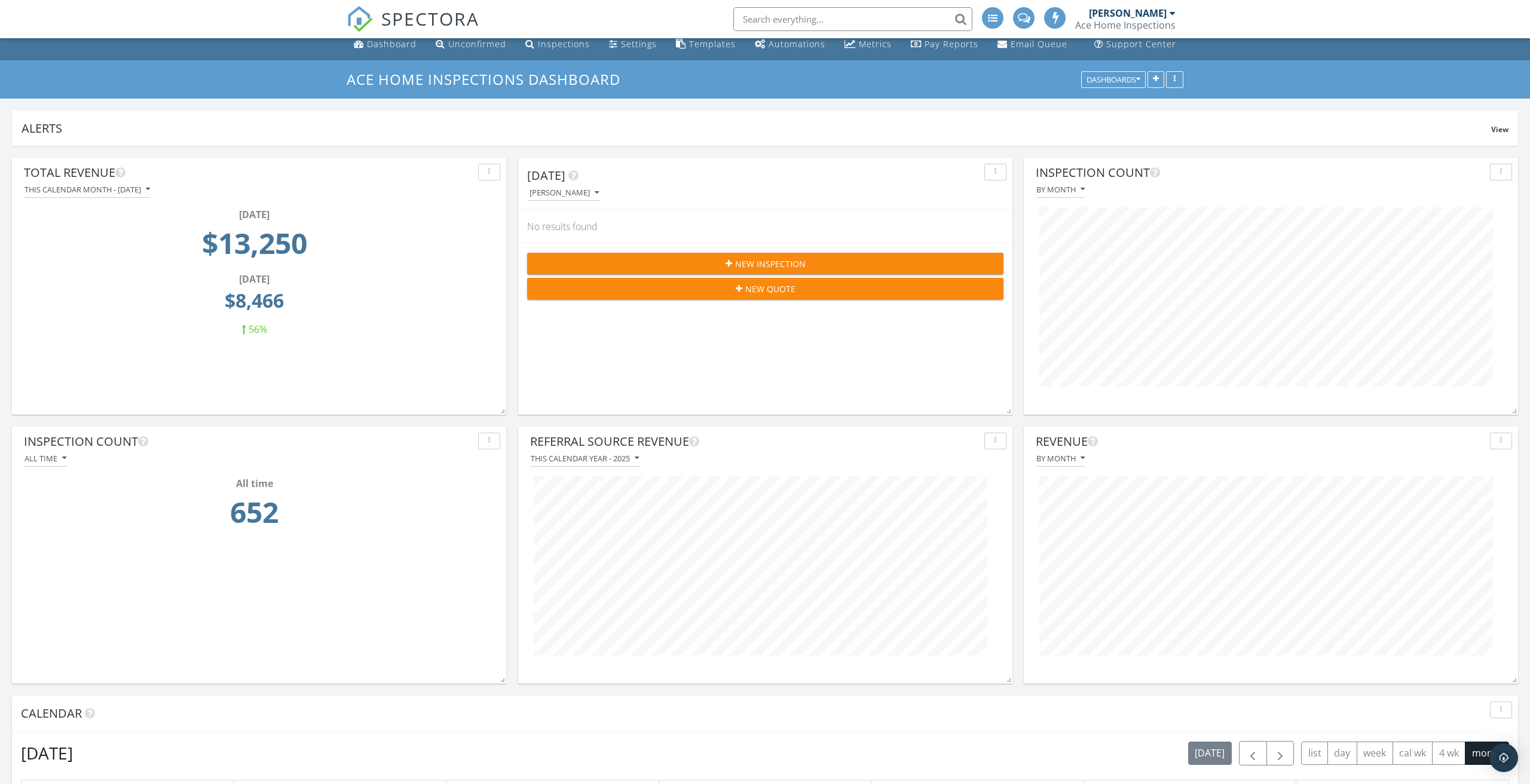
scroll to position [0, 0]
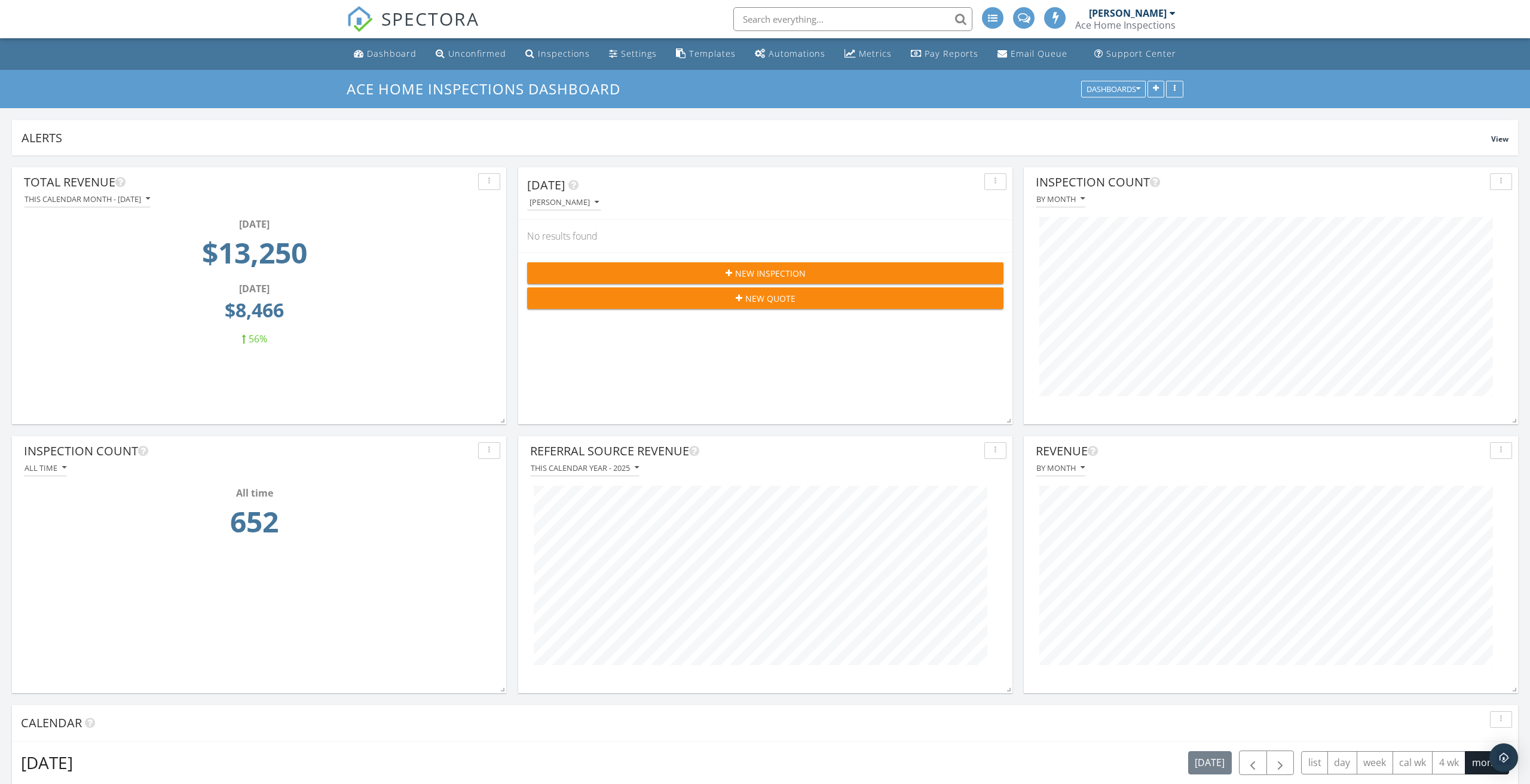
click at [57, 470] on div "All time" at bounding box center [45, 468] width 42 height 8
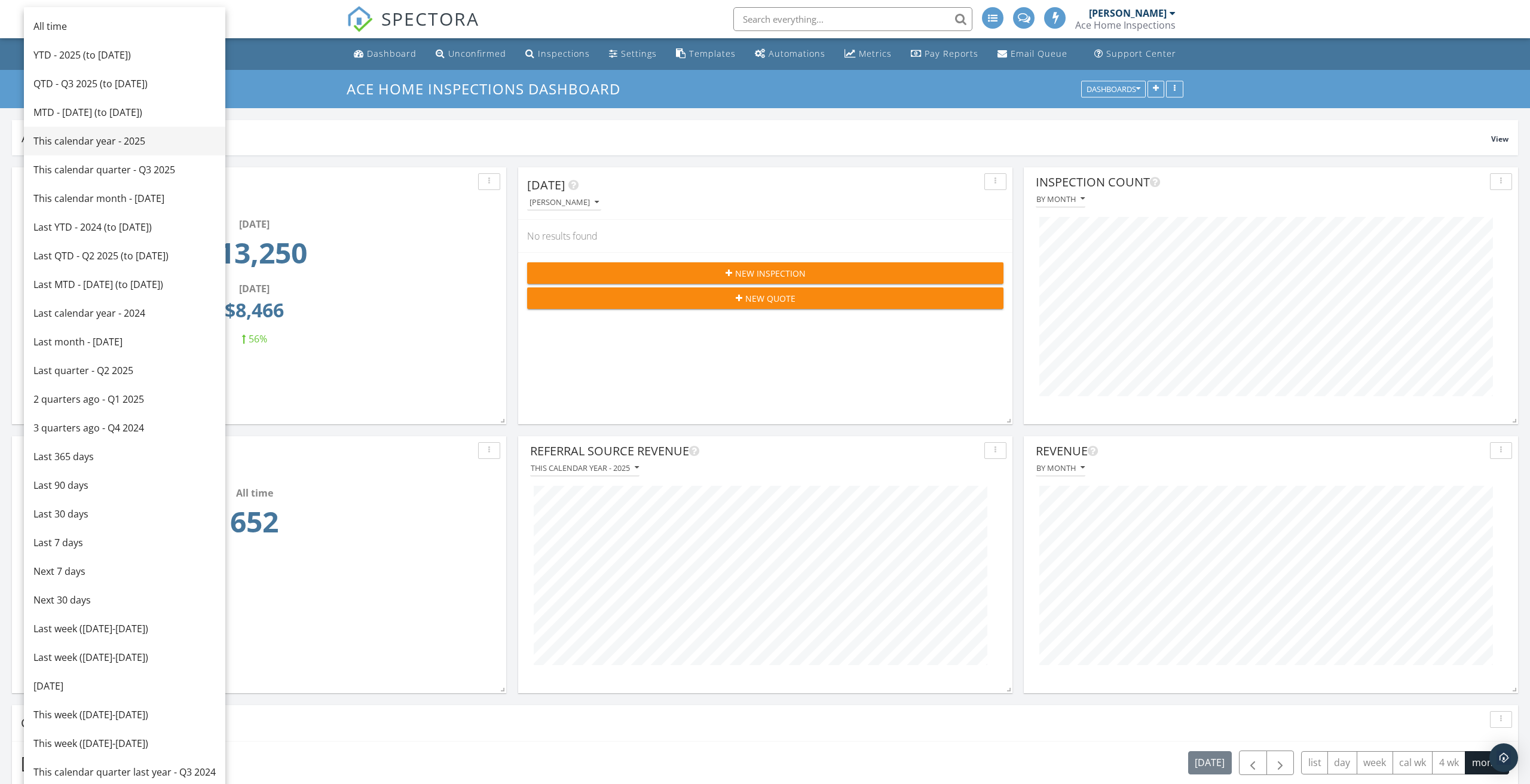
click at [113, 144] on div "This calendar year - 2025" at bounding box center [124, 141] width 182 height 14
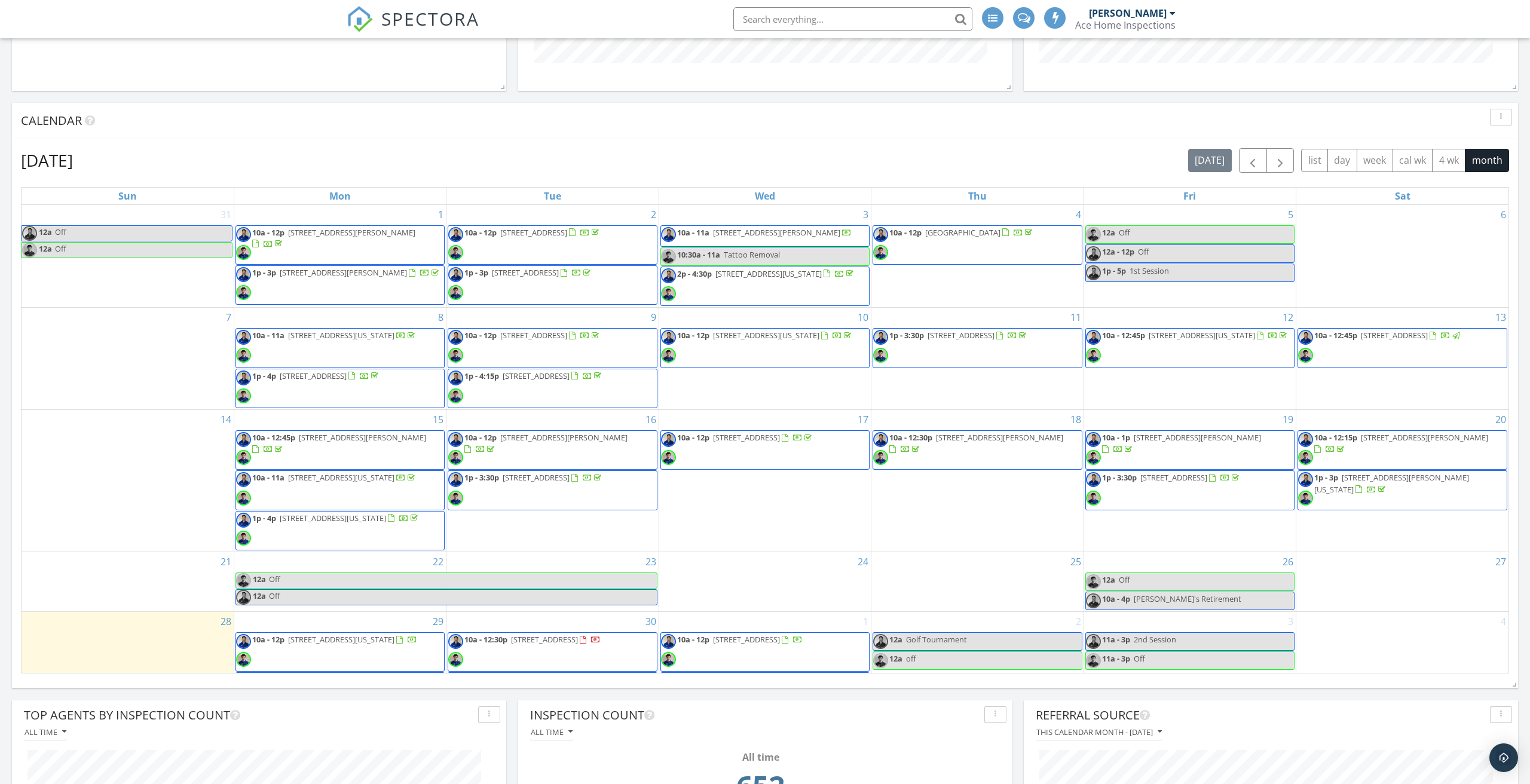
scroll to position [4, 0]
